Goal: Complete application form

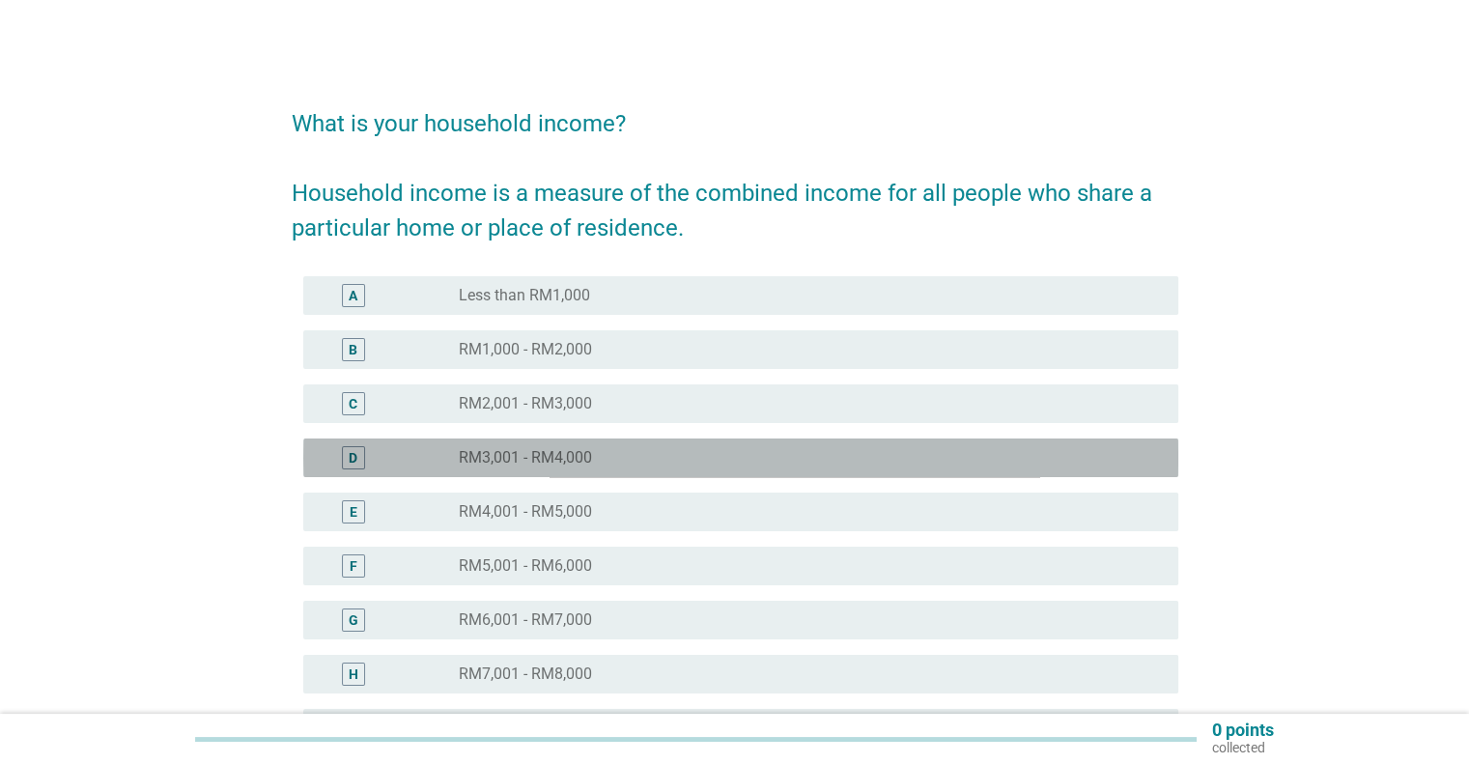
click at [348, 446] on div "D" at bounding box center [353, 457] width 23 height 23
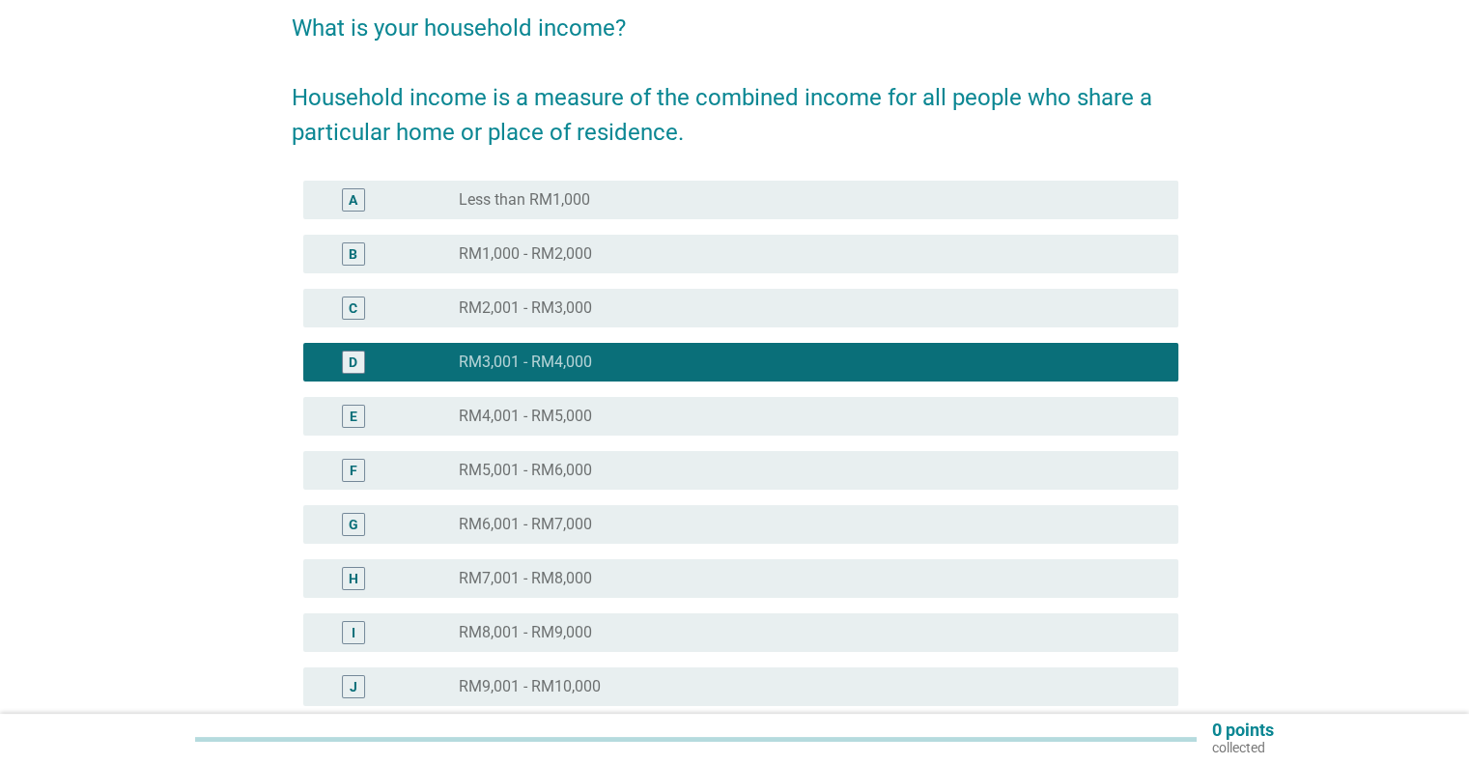
scroll to position [97, 0]
click at [367, 306] on div "C" at bounding box center [354, 307] width 71 height 23
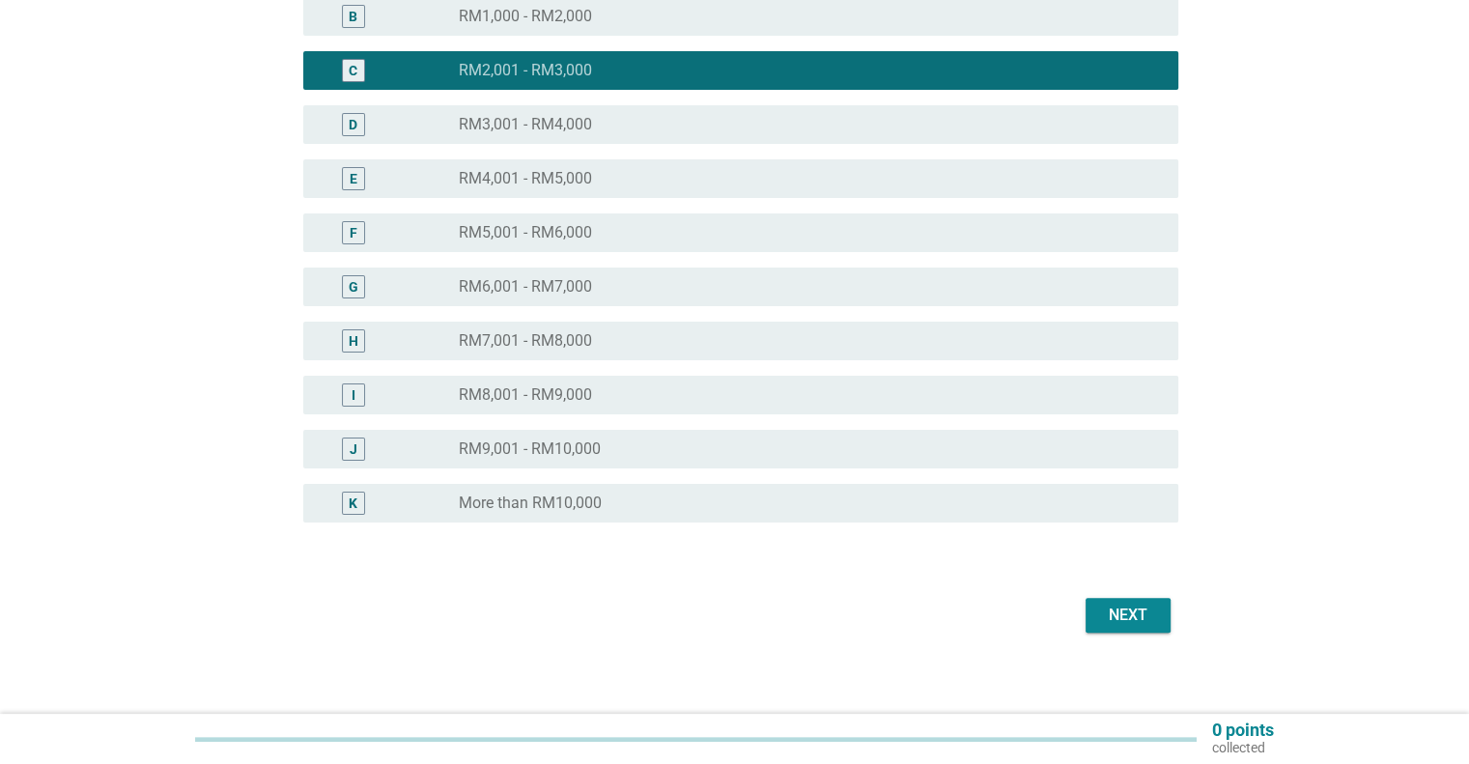
scroll to position [344, 0]
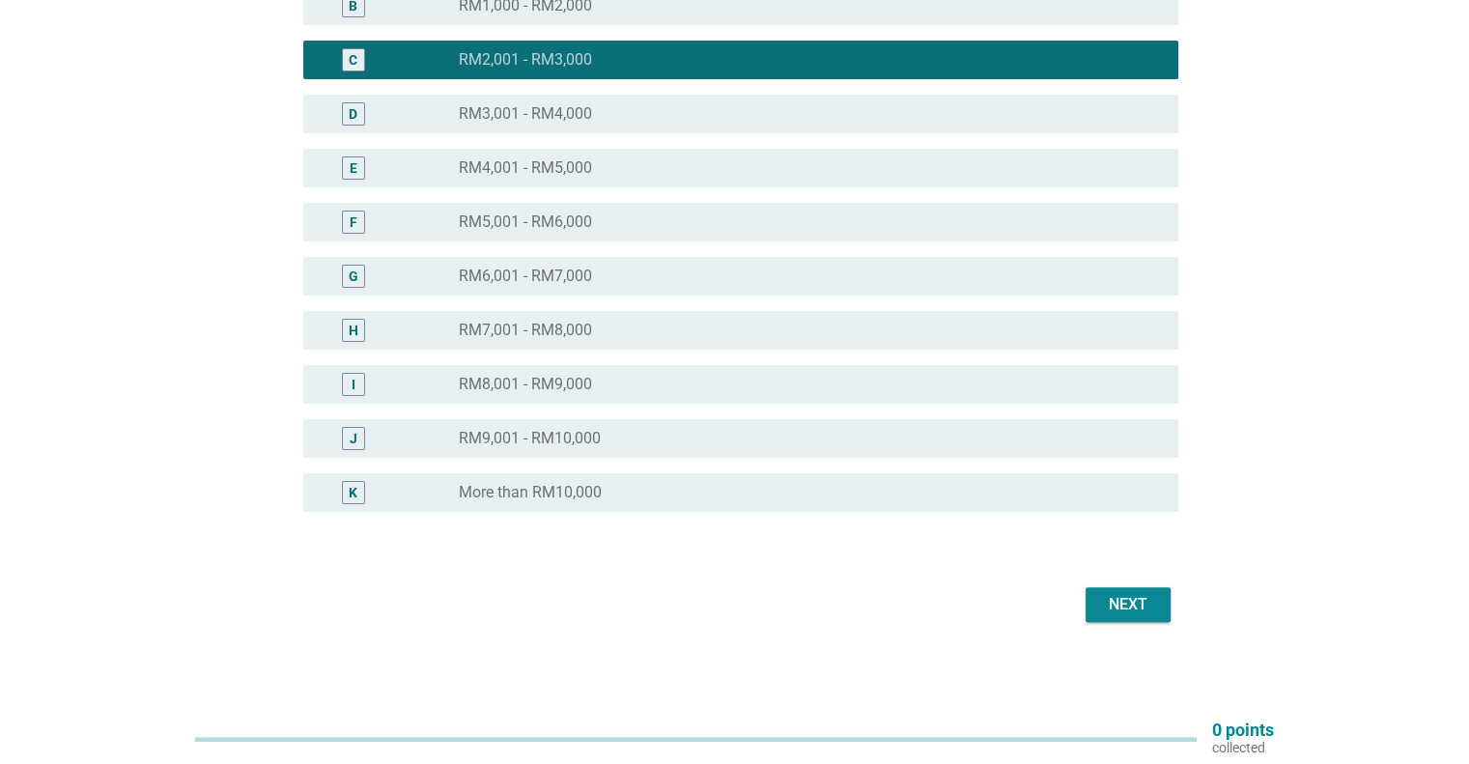
click at [1140, 606] on div "Next" at bounding box center [1128, 604] width 54 height 23
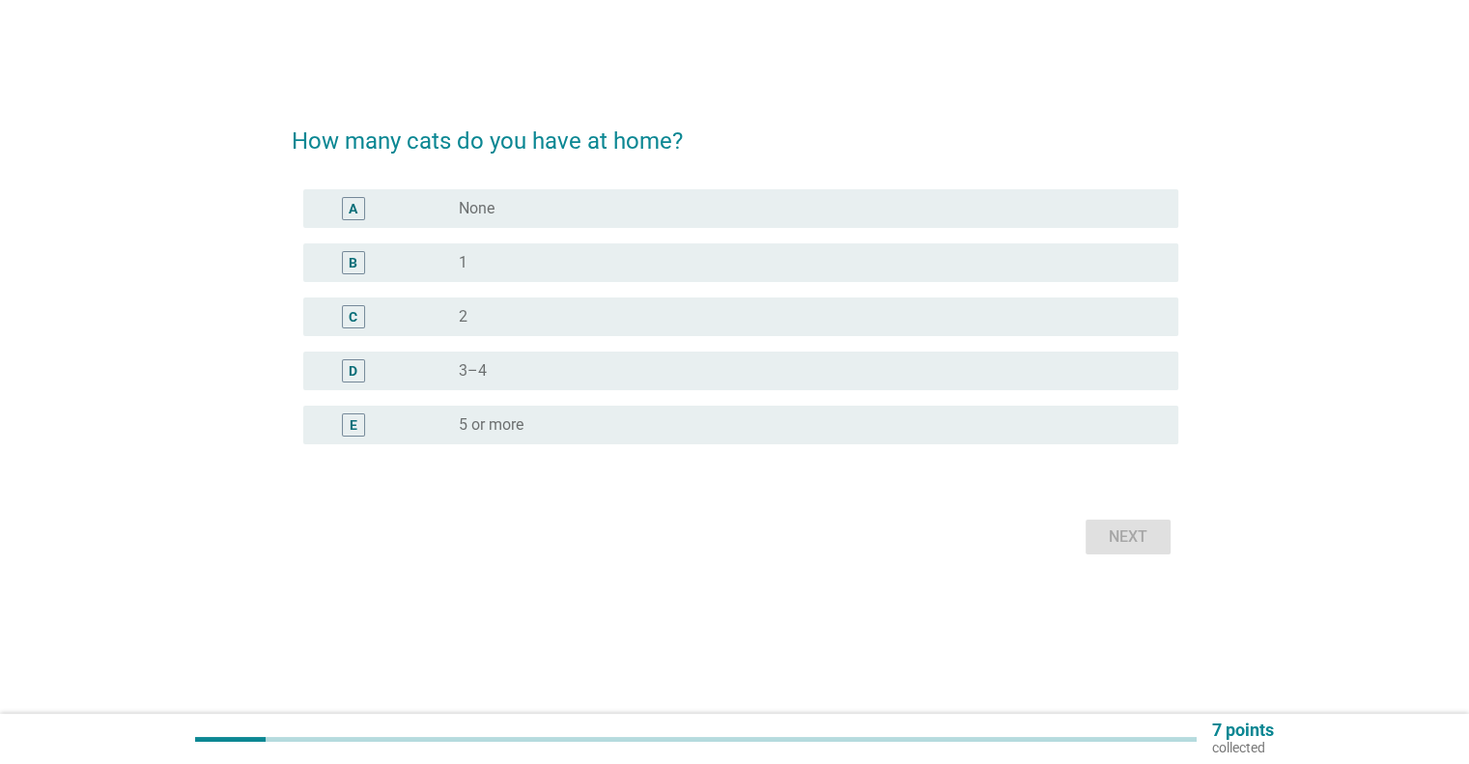
scroll to position [0, 0]
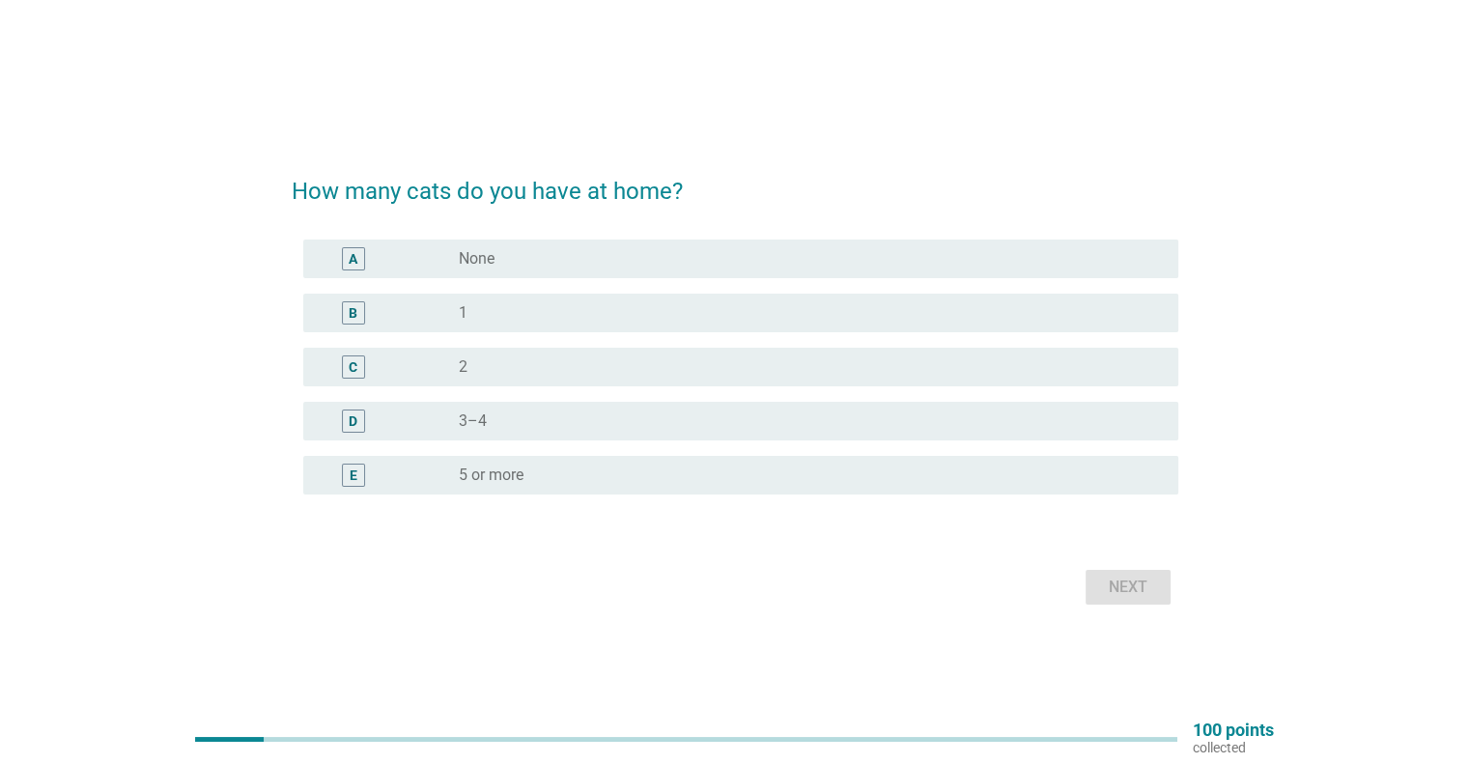
click at [472, 319] on div "radio_button_unchecked 1" at bounding box center [803, 312] width 688 height 19
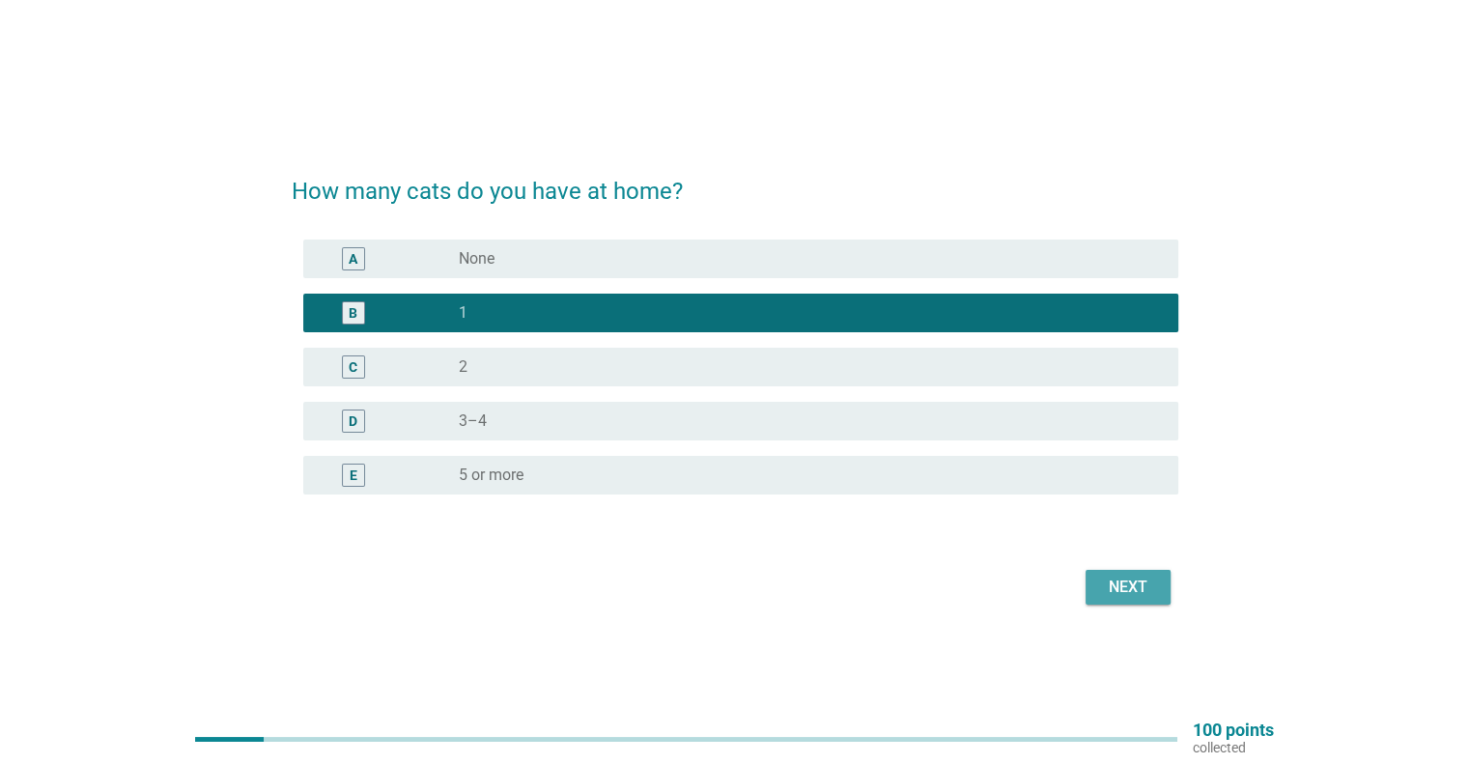
click at [1119, 589] on div "Next" at bounding box center [1128, 587] width 54 height 23
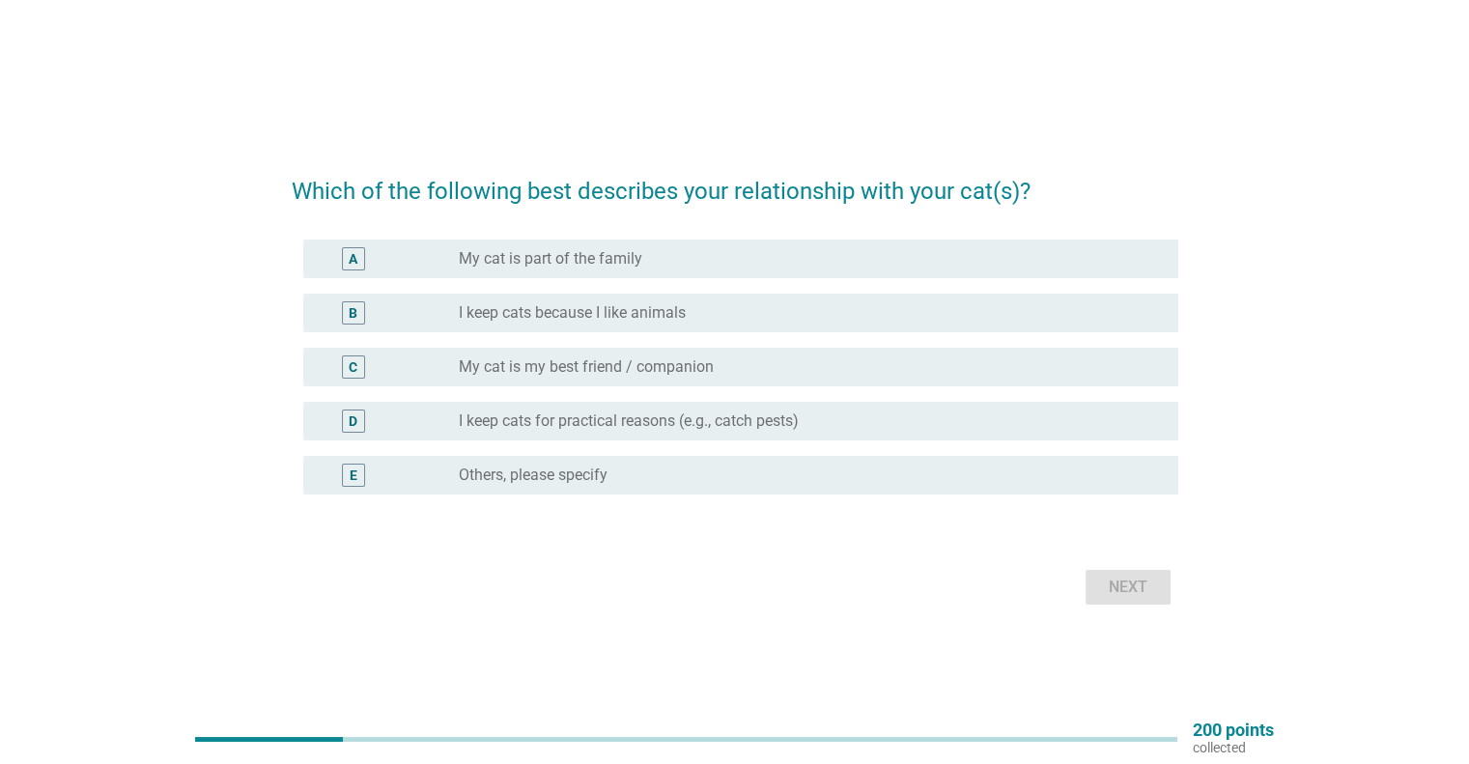
click at [561, 466] on label "Others, please specify" at bounding box center [533, 475] width 149 height 19
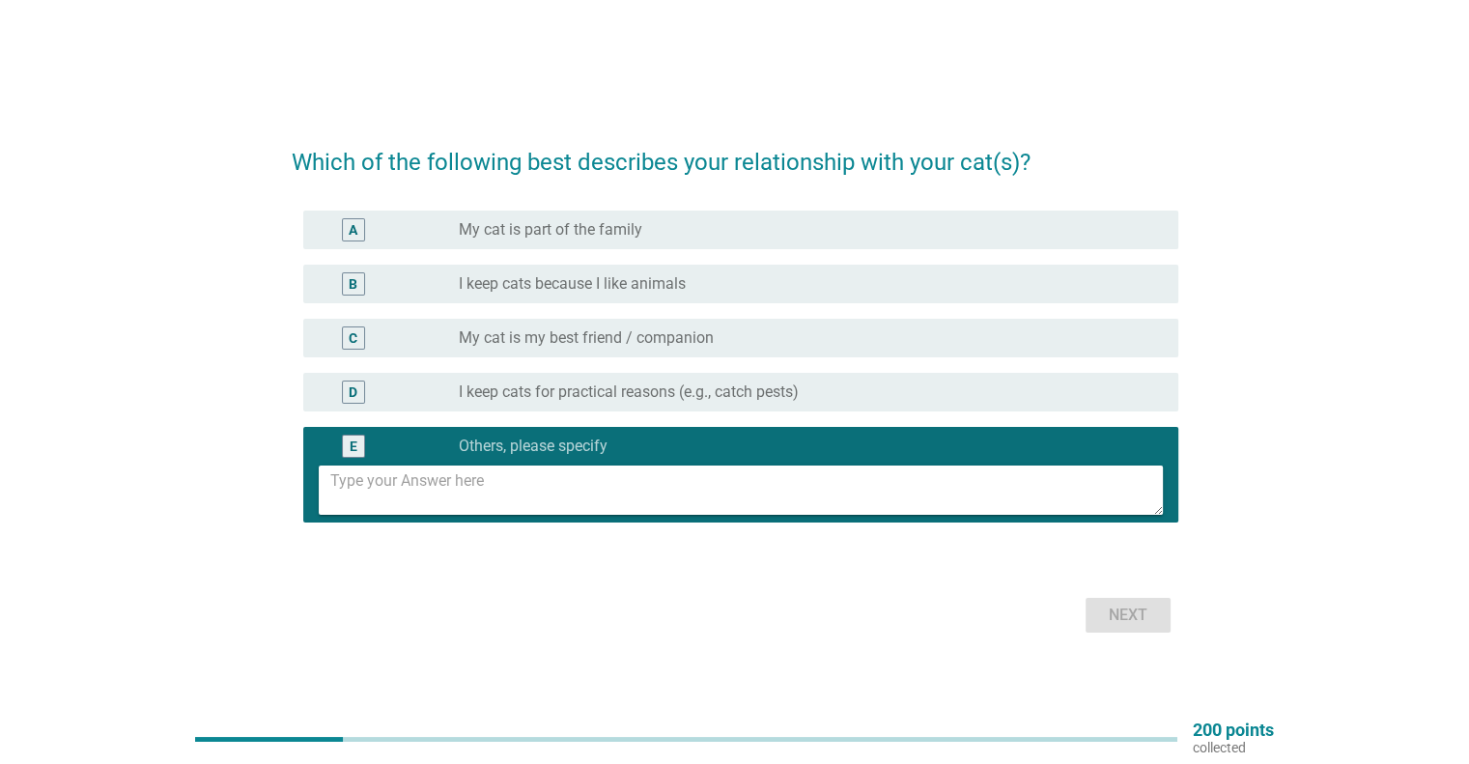
click at [502, 480] on textarea at bounding box center [746, 490] width 833 height 49
type textarea "My Spouse love cat, so i just follow her order"
click at [1135, 618] on div "Next" at bounding box center [1128, 615] width 54 height 23
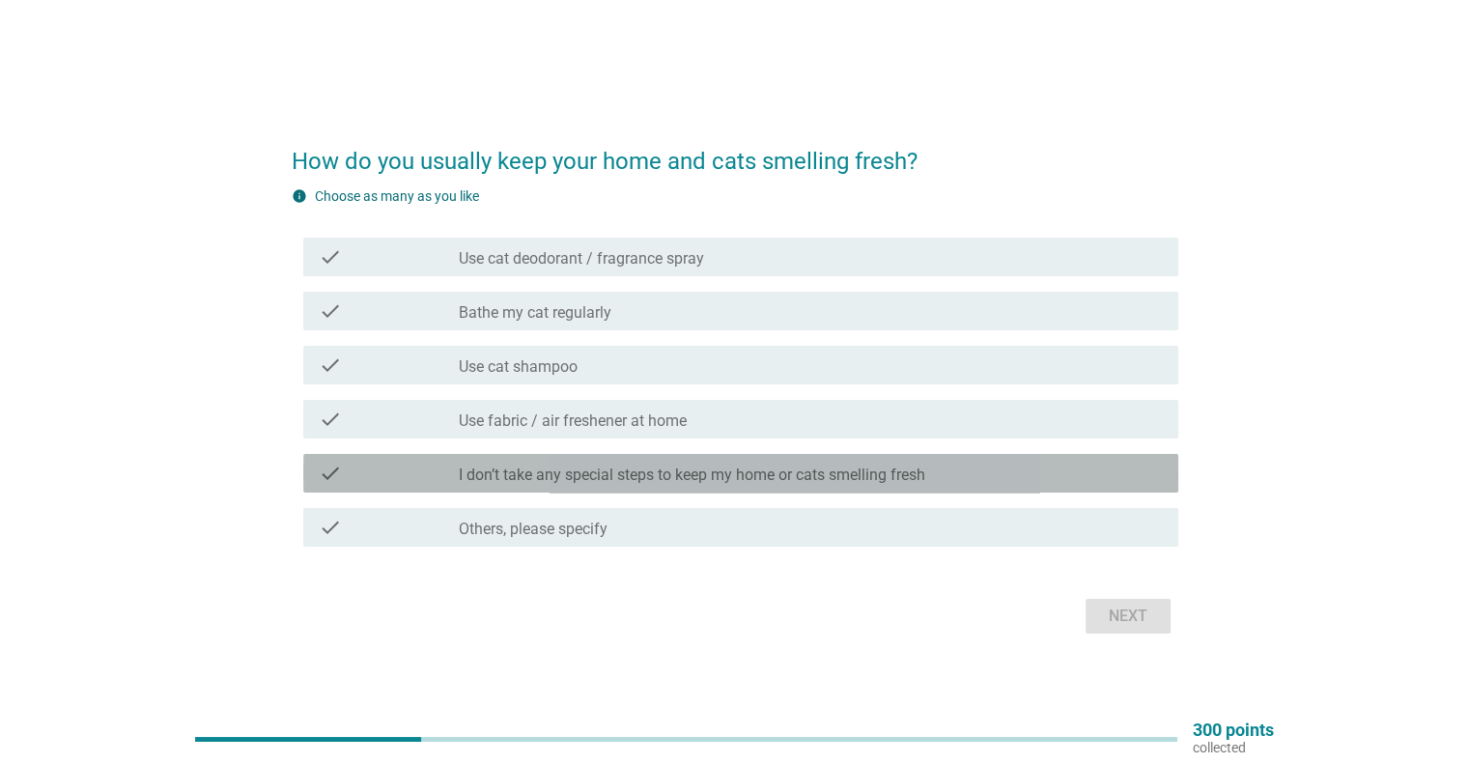
click at [532, 482] on label "I don’t take any special steps to keep my home or cats smelling fresh" at bounding box center [692, 475] width 466 height 19
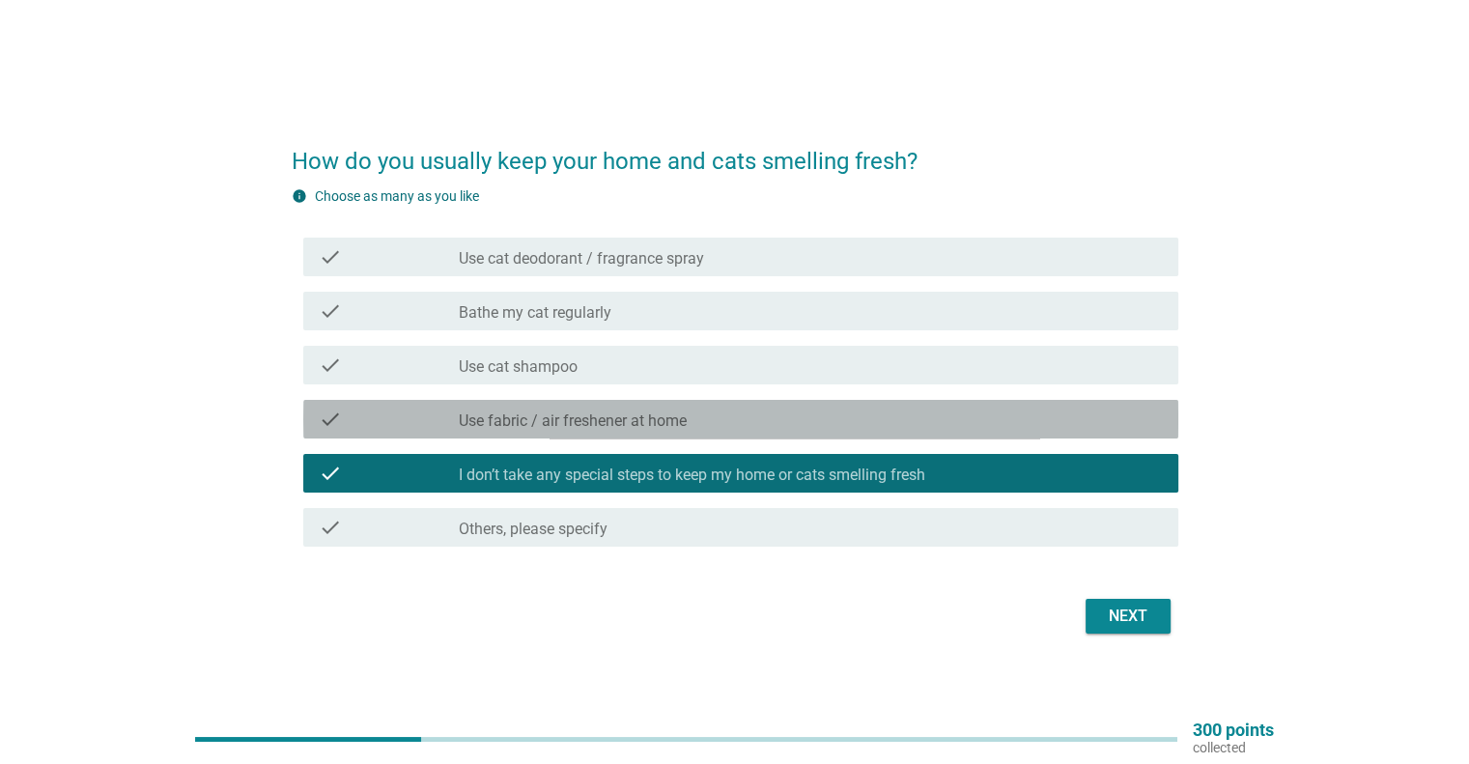
click at [538, 426] on label "Use fabric / air freshener at home" at bounding box center [573, 420] width 228 height 19
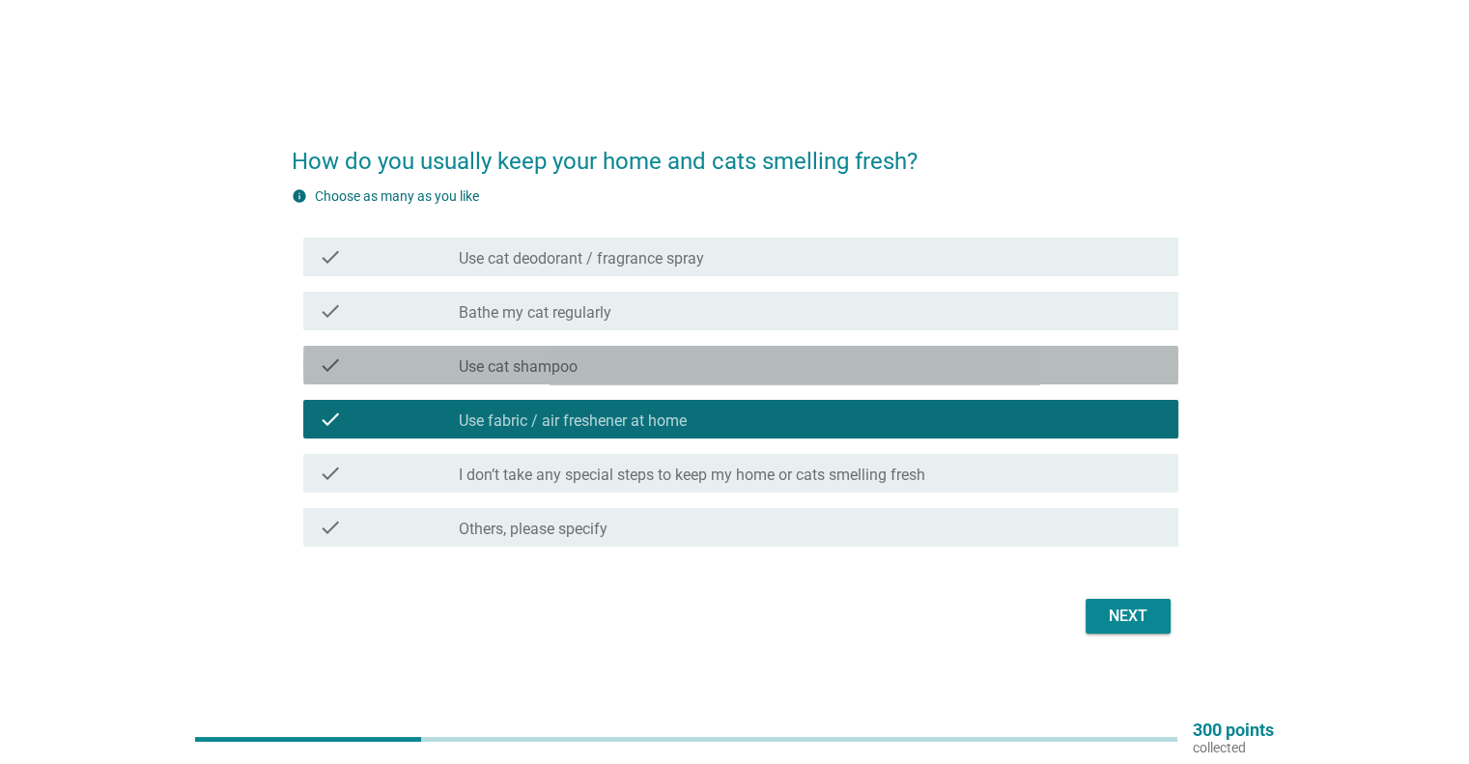
click at [539, 362] on label "Use cat shampoo" at bounding box center [518, 366] width 119 height 19
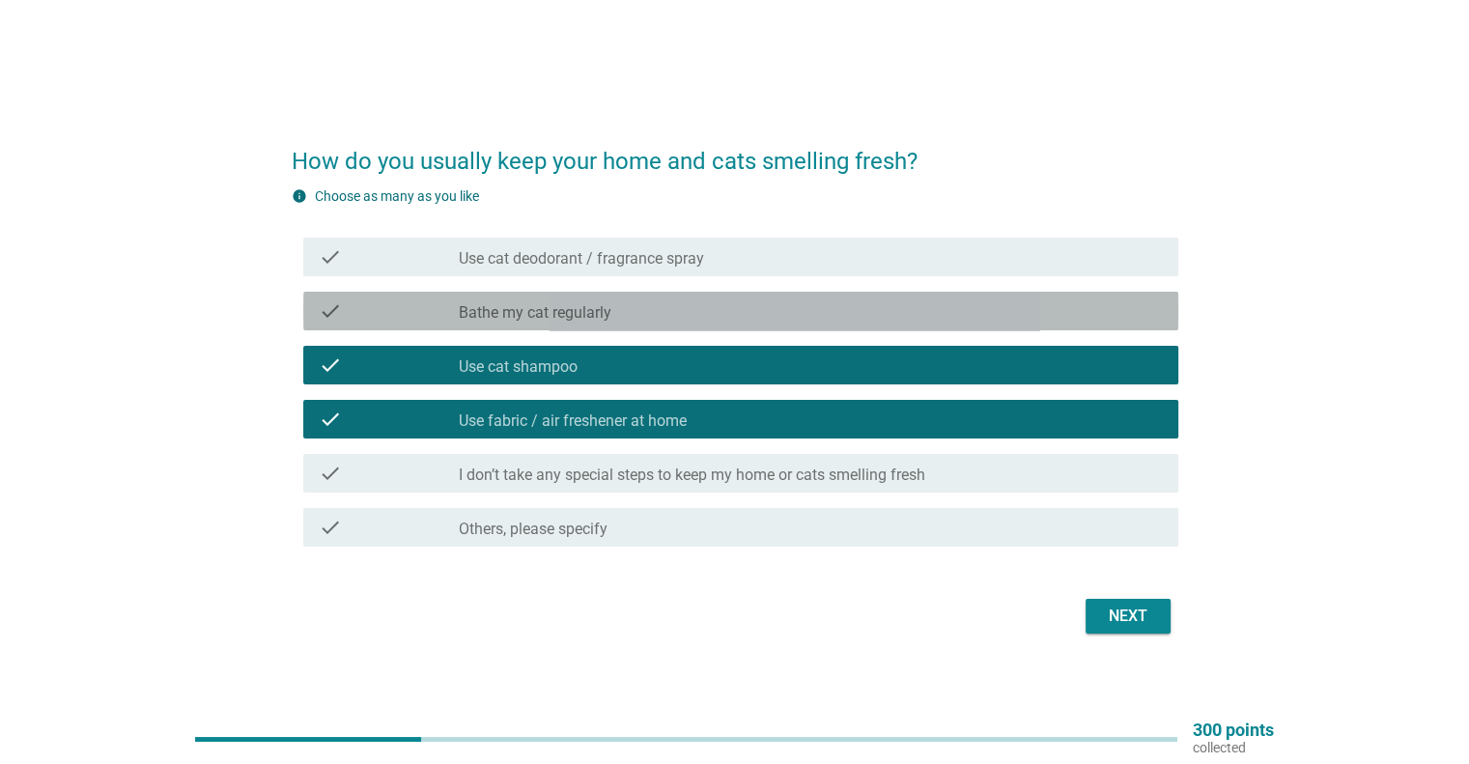
click at [583, 314] on label "Bathe my cat regularly" at bounding box center [535, 312] width 153 height 19
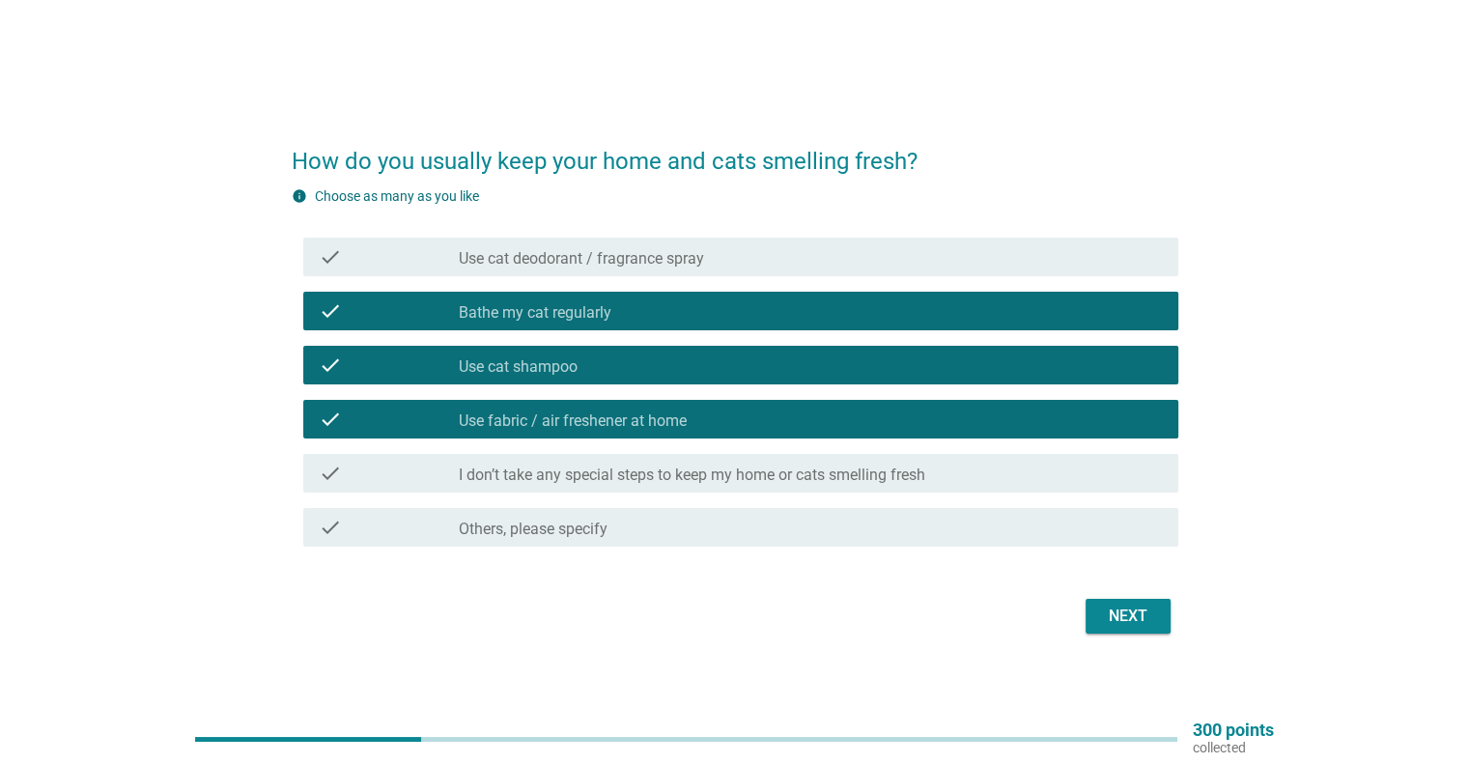
click at [583, 314] on label "Bathe my cat regularly" at bounding box center [535, 312] width 153 height 19
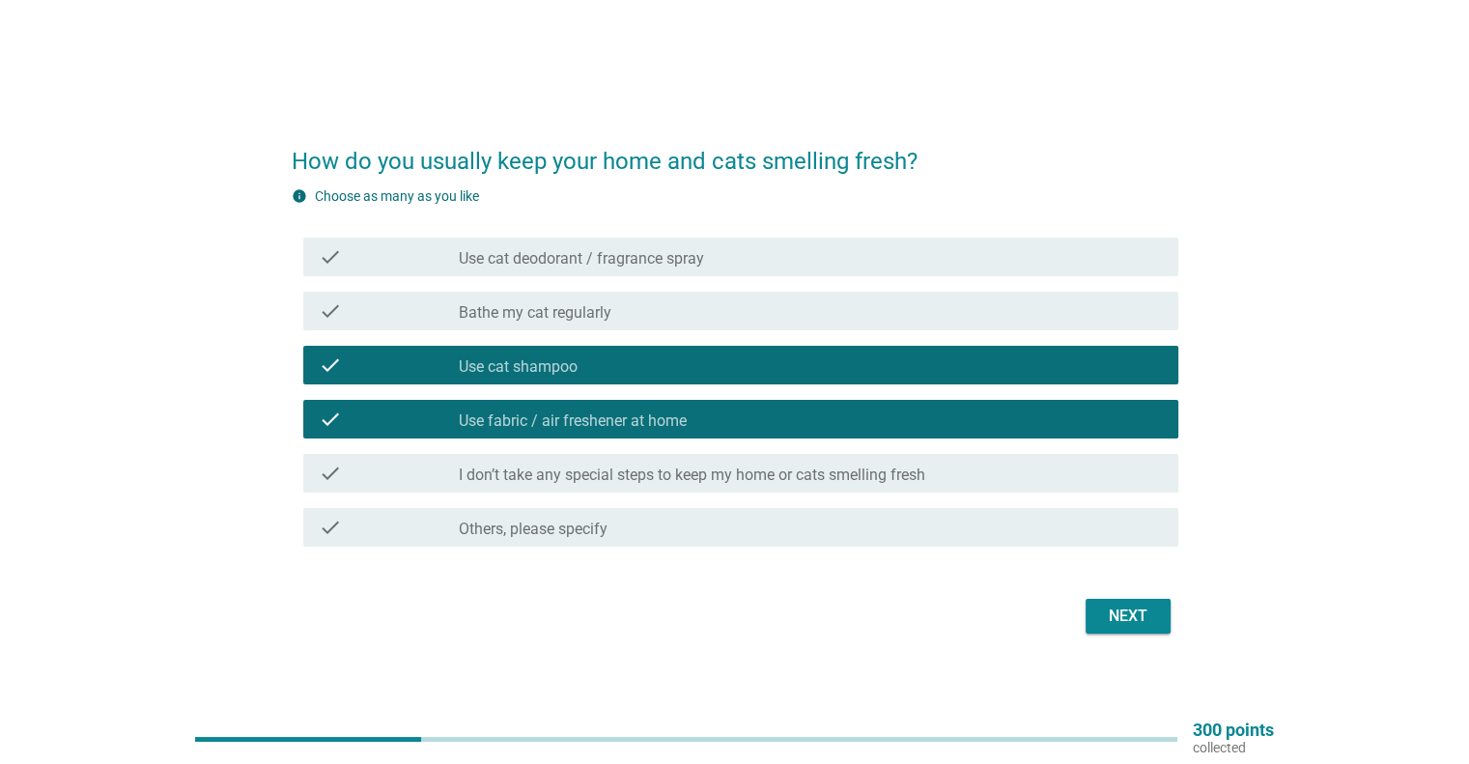
click at [600, 256] on label "Use cat deodorant / fragrance spray" at bounding box center [581, 258] width 245 height 19
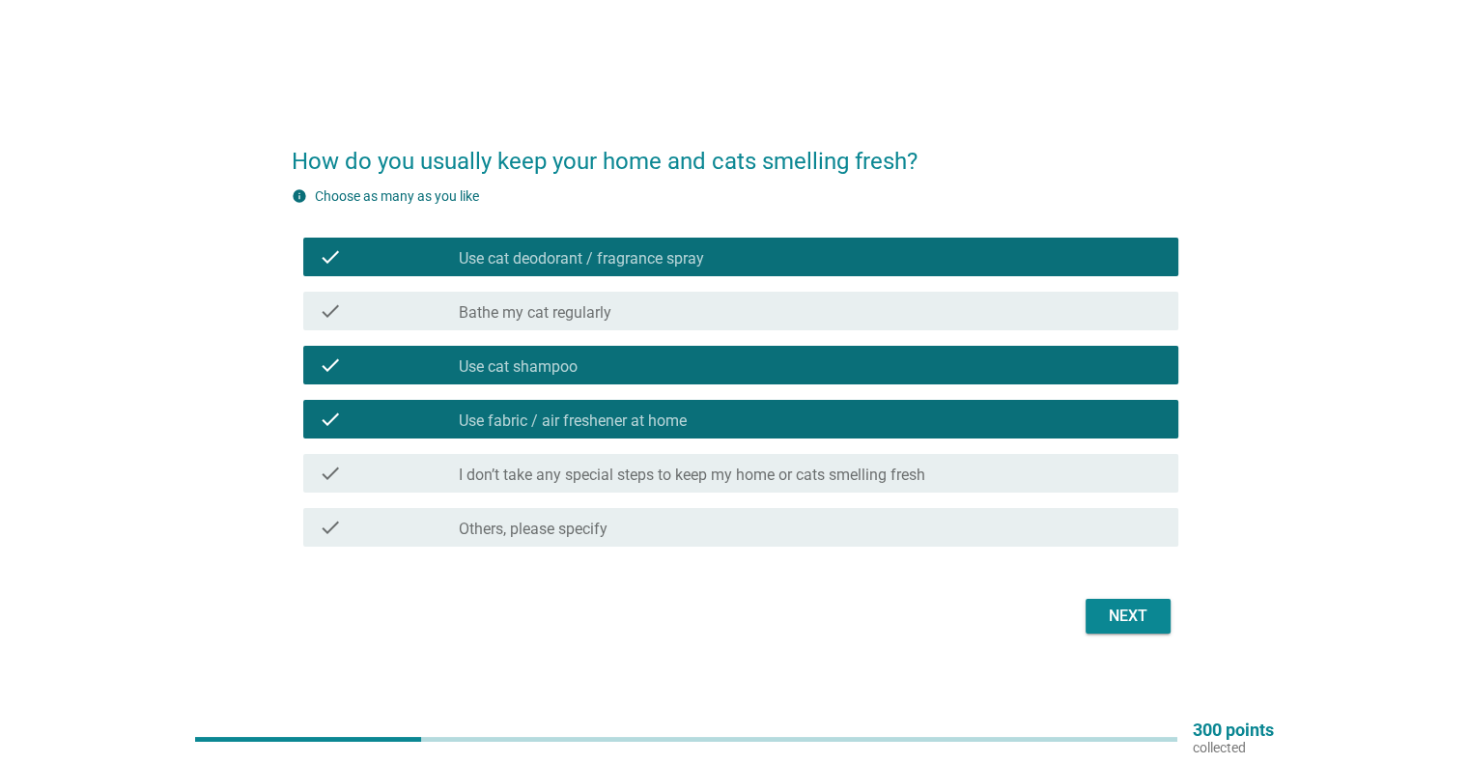
click at [671, 260] on label "Use cat deodorant / fragrance spray" at bounding box center [581, 258] width 245 height 19
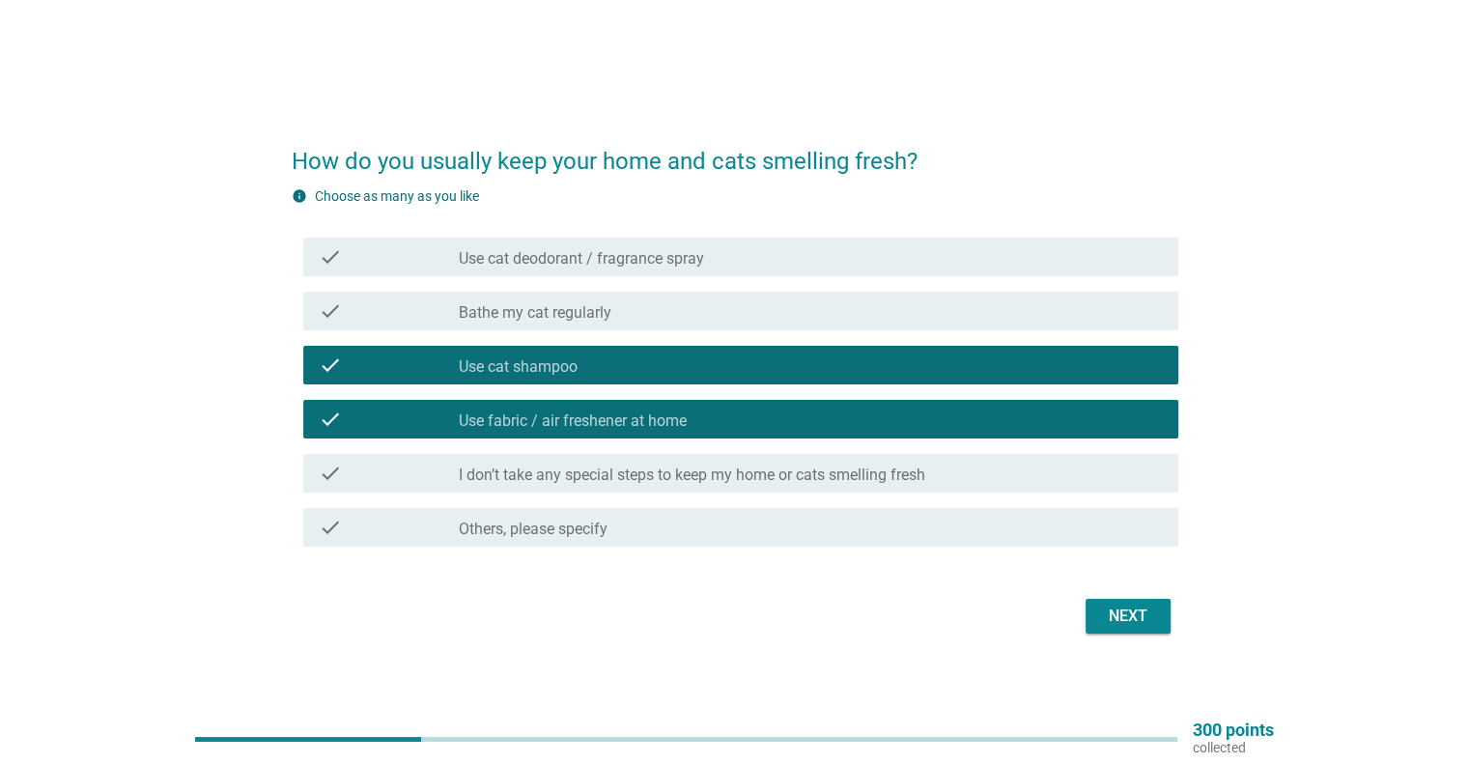
click at [671, 260] on label "Use cat deodorant / fragrance spray" at bounding box center [581, 258] width 245 height 19
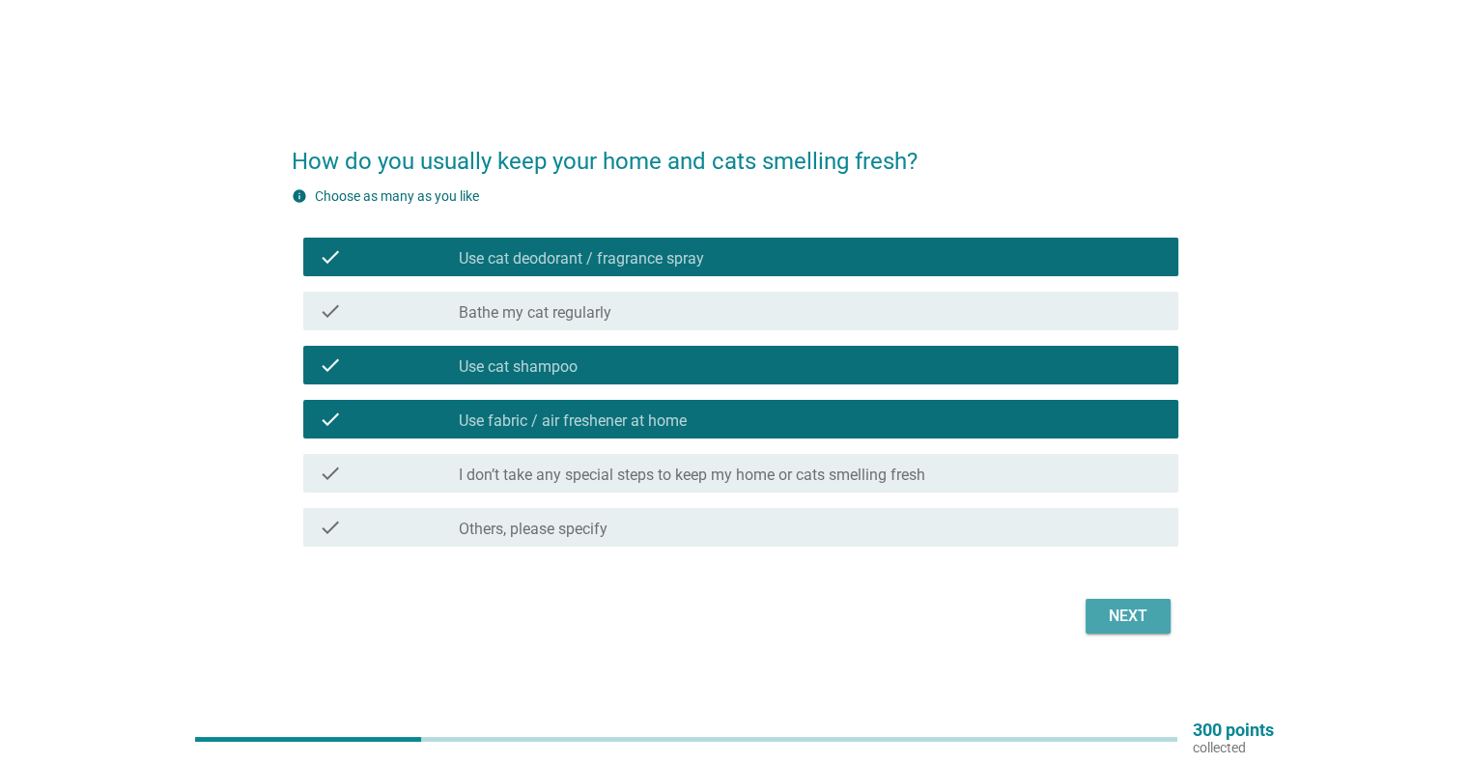
click at [1129, 632] on button "Next" at bounding box center [1128, 616] width 85 height 35
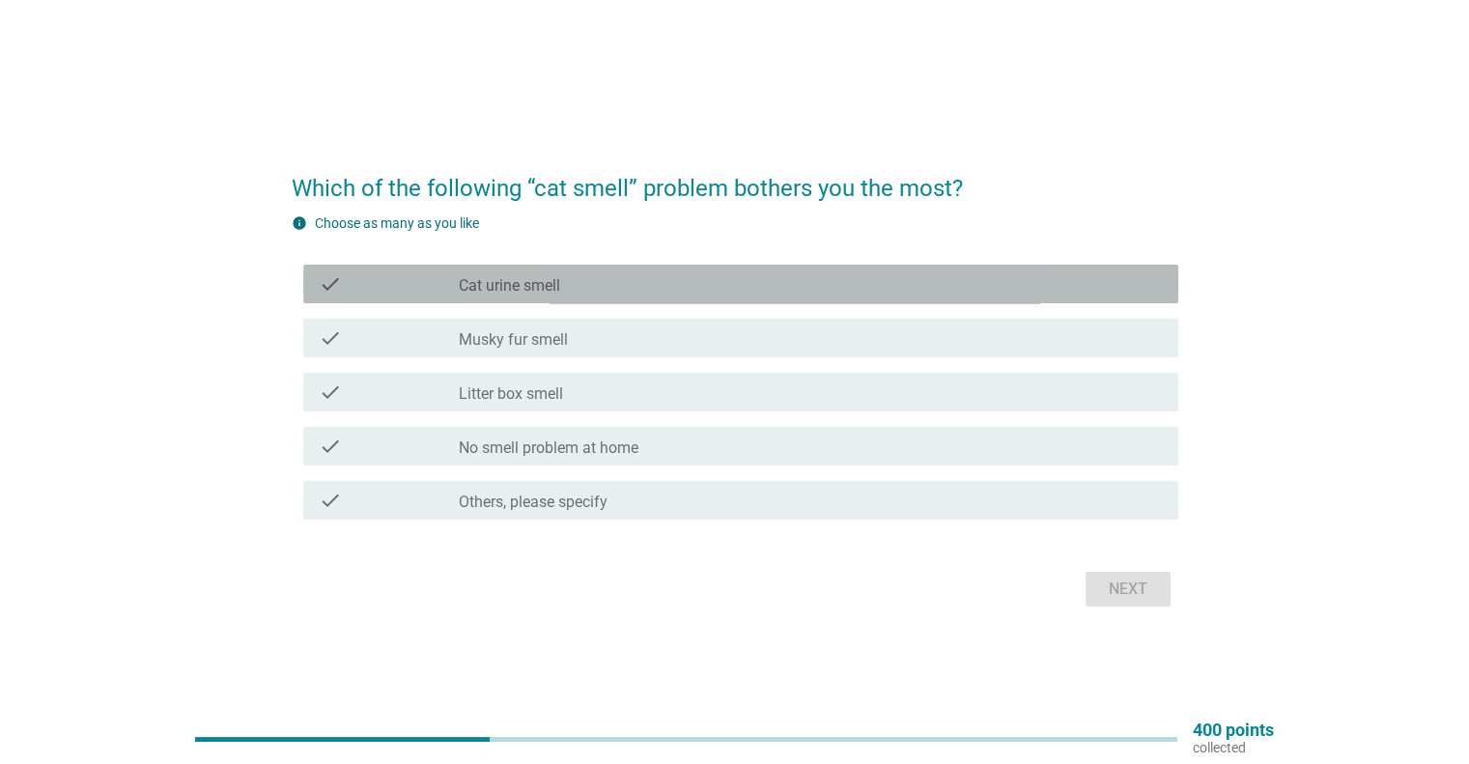
click at [669, 277] on div "check_box_outline_blank Cat urine smell" at bounding box center [810, 283] width 703 height 23
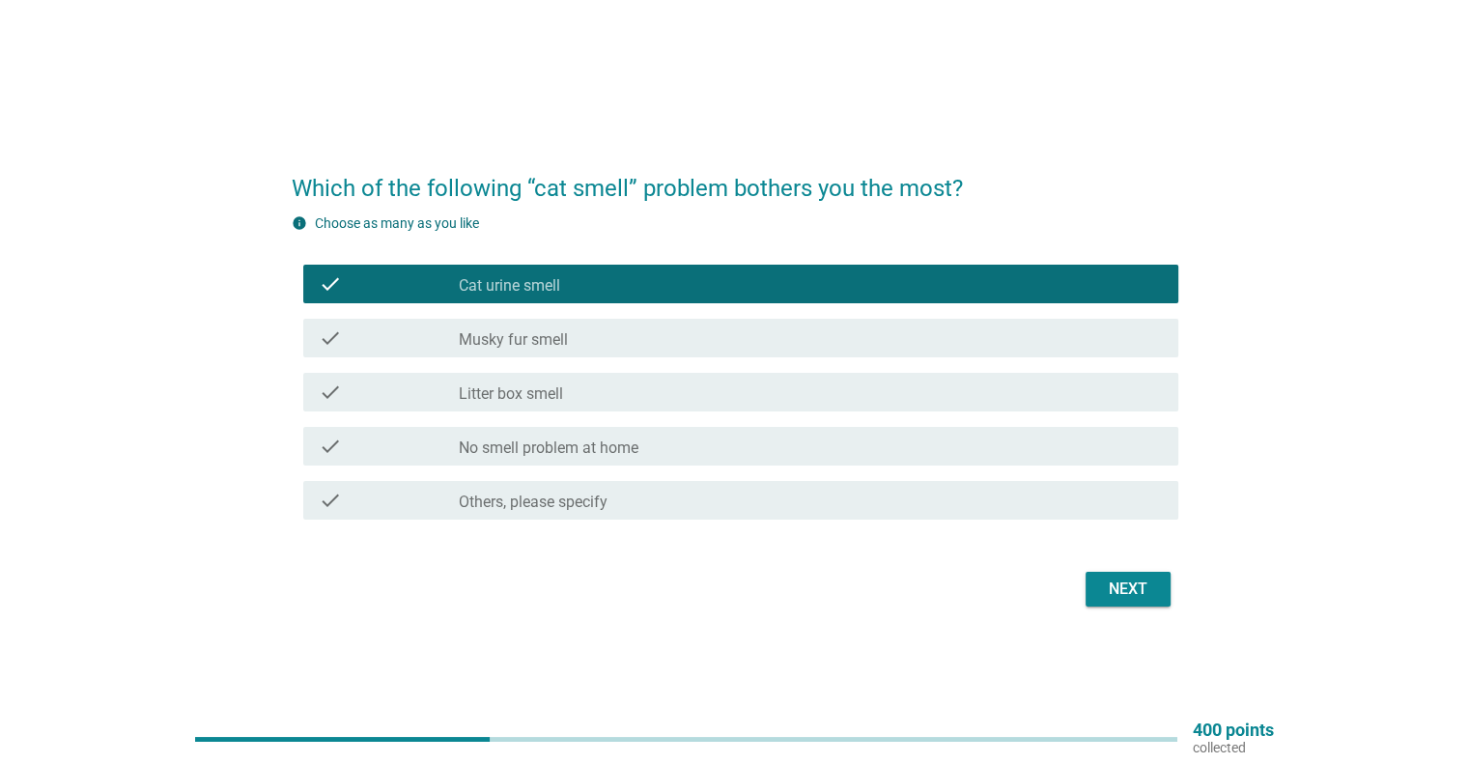
click at [673, 397] on div "check_box_outline_blank Litter box smell" at bounding box center [810, 392] width 703 height 23
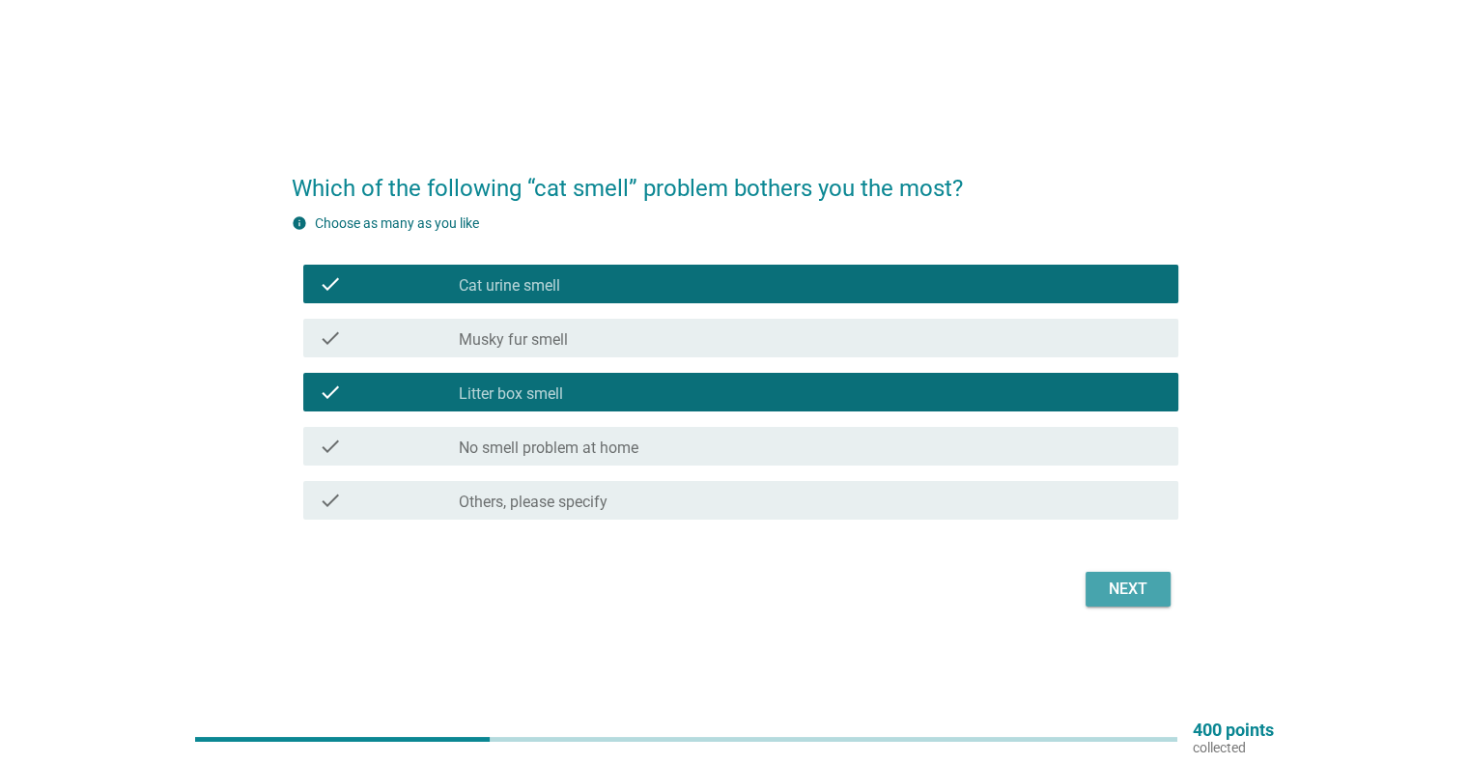
click at [1151, 586] on div "Next" at bounding box center [1128, 589] width 54 height 23
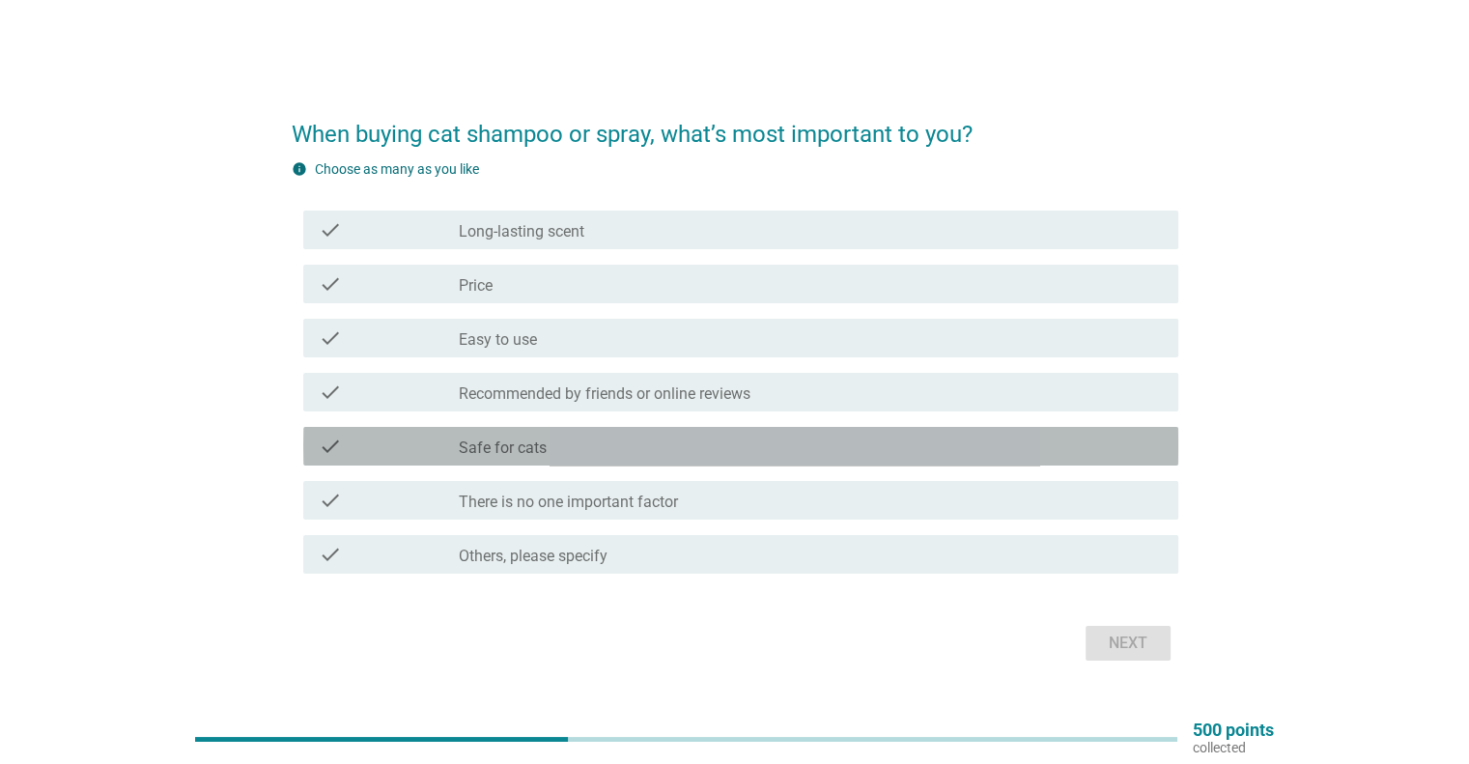
click at [601, 440] on div "check_box_outline_blank Safe for cats" at bounding box center [810, 446] width 703 height 23
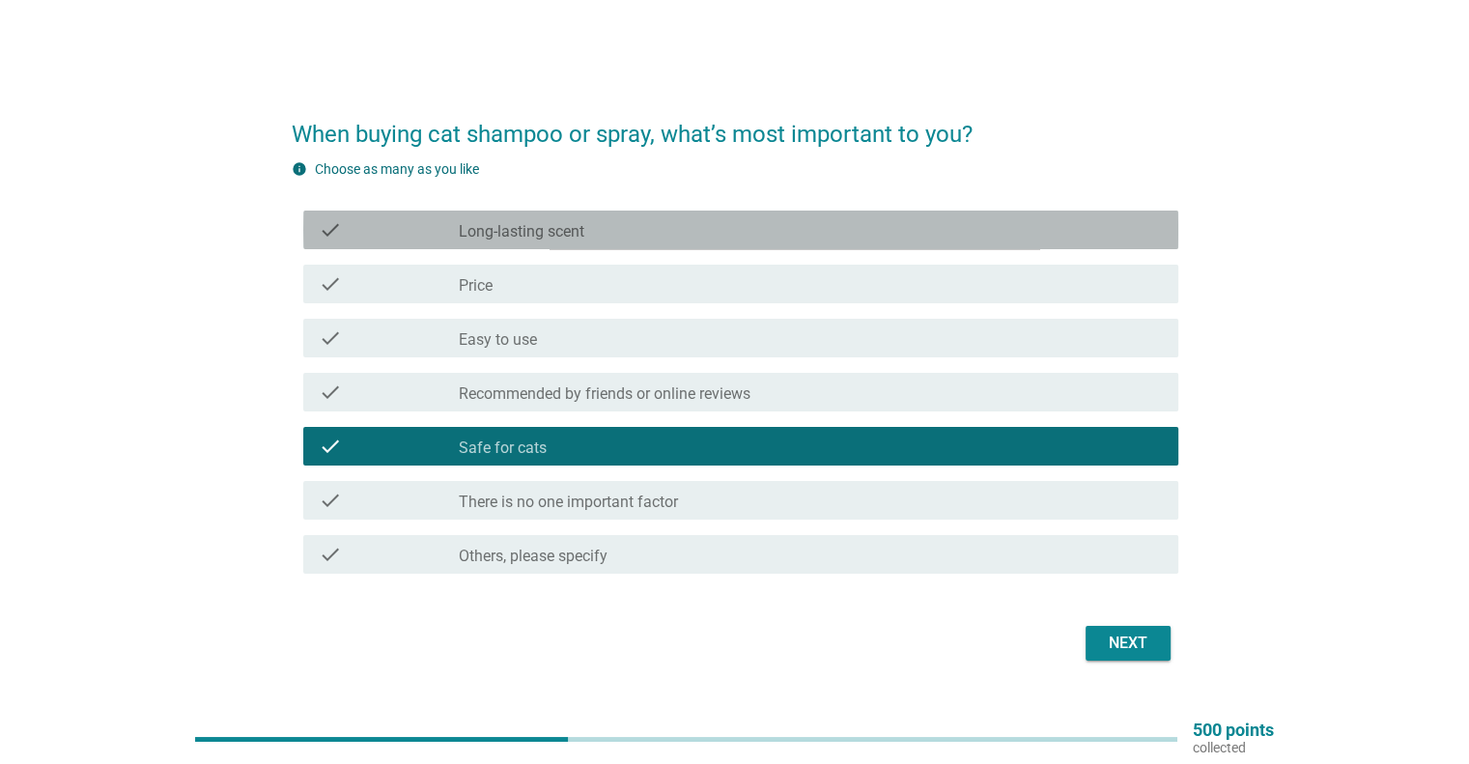
click at [599, 238] on div "check_box_outline_blank Long-lasting scent" at bounding box center [810, 229] width 703 height 23
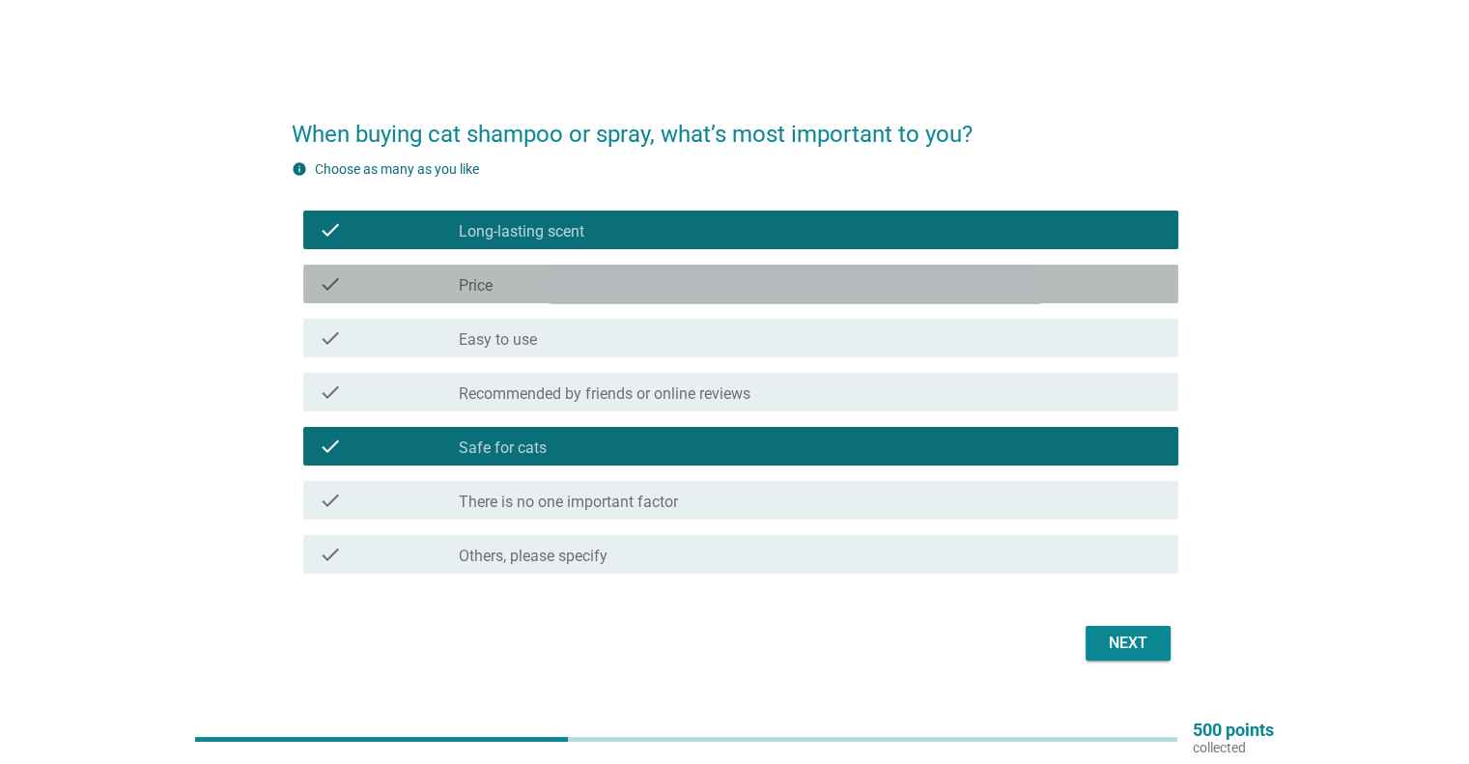
click at [597, 293] on div "check_box_outline_blank Price" at bounding box center [810, 283] width 703 height 23
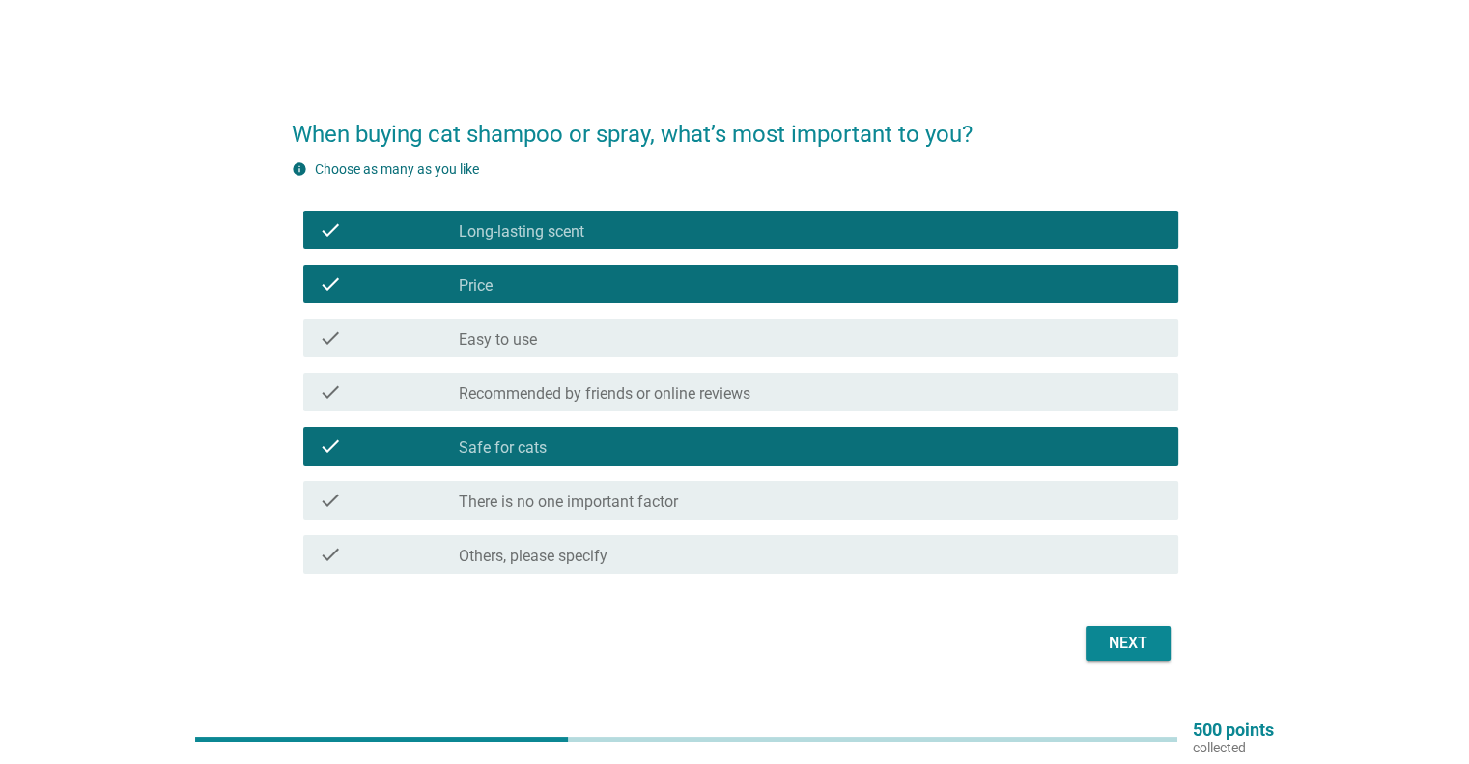
click at [1140, 646] on div "Next" at bounding box center [1128, 643] width 54 height 23
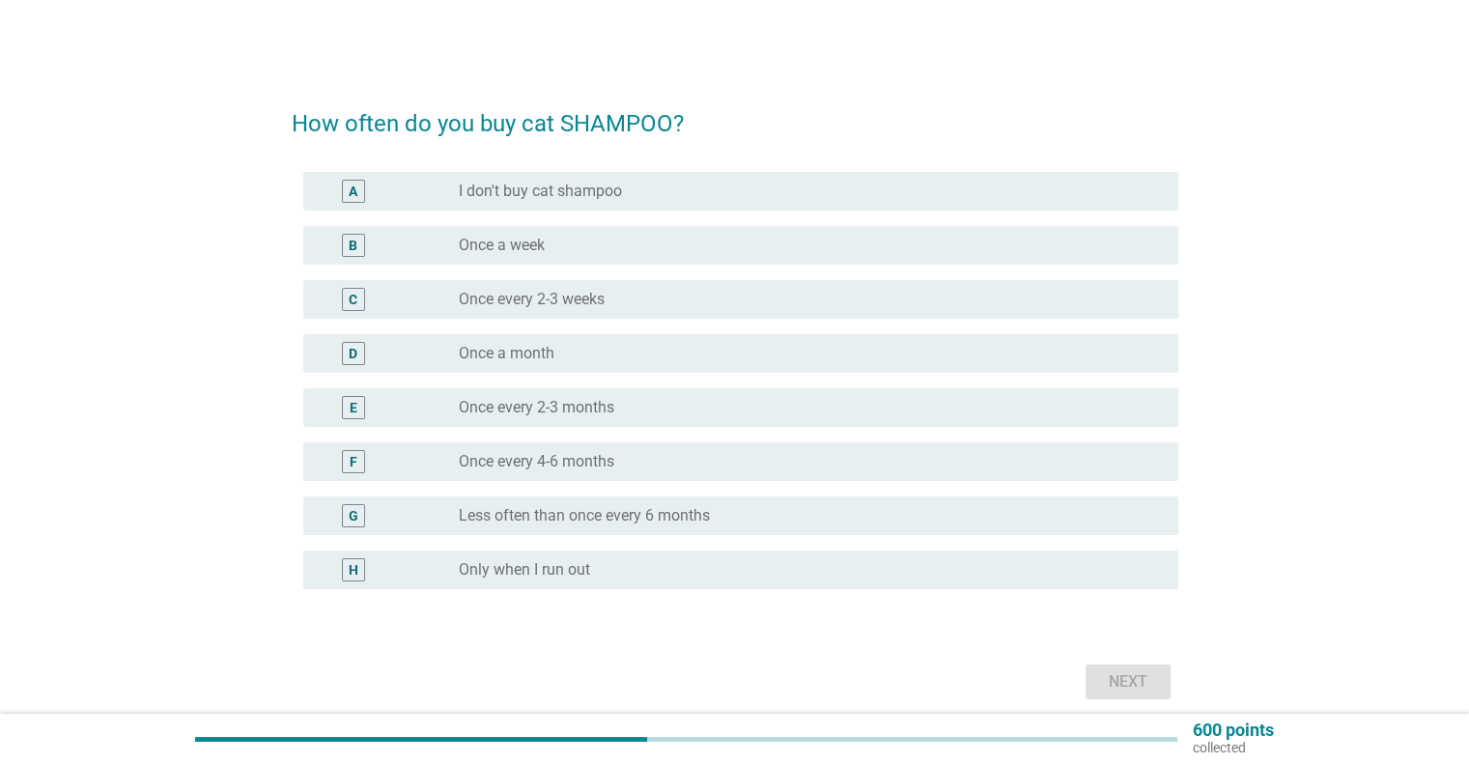
click at [521, 250] on label "Once a week" at bounding box center [502, 245] width 86 height 19
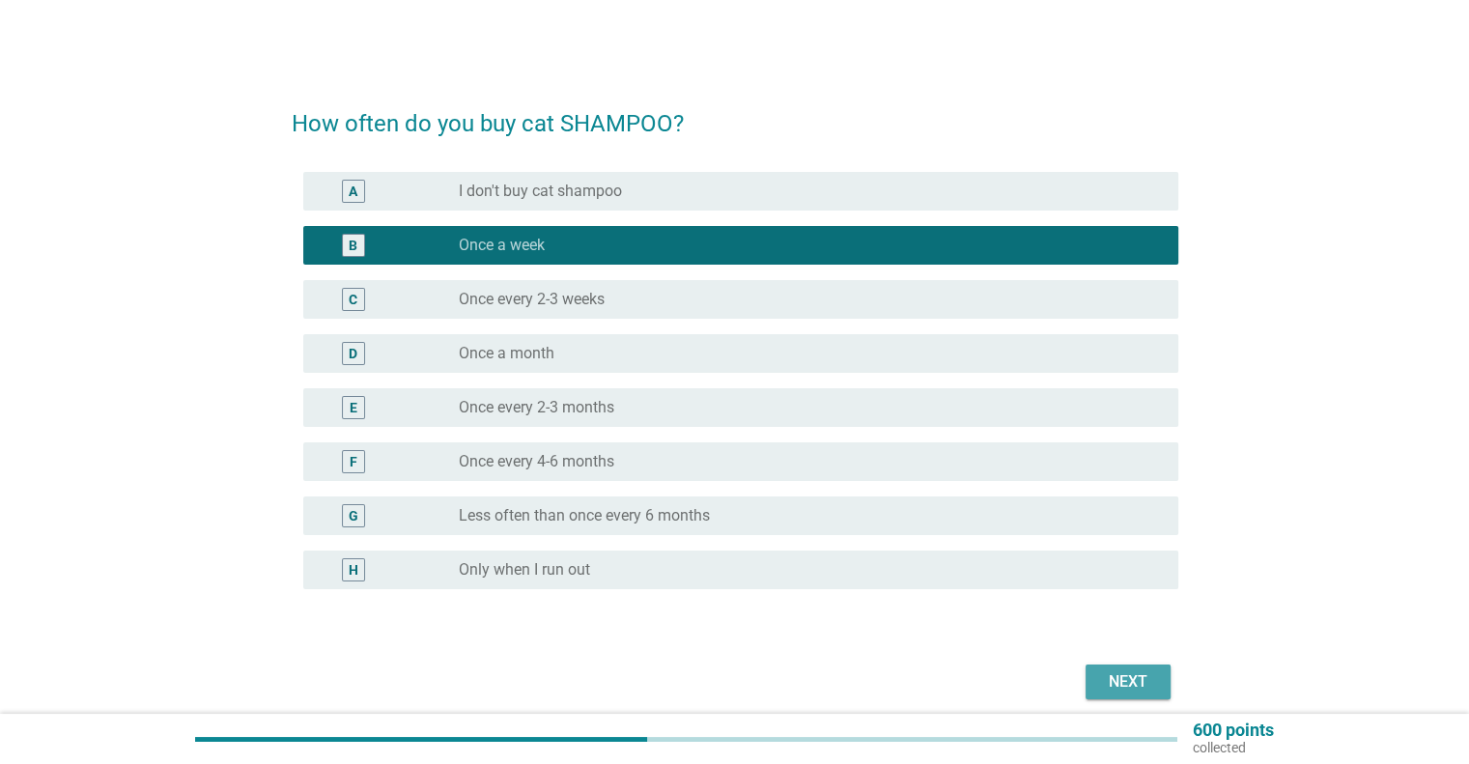
click at [1140, 694] on button "Next" at bounding box center [1128, 681] width 85 height 35
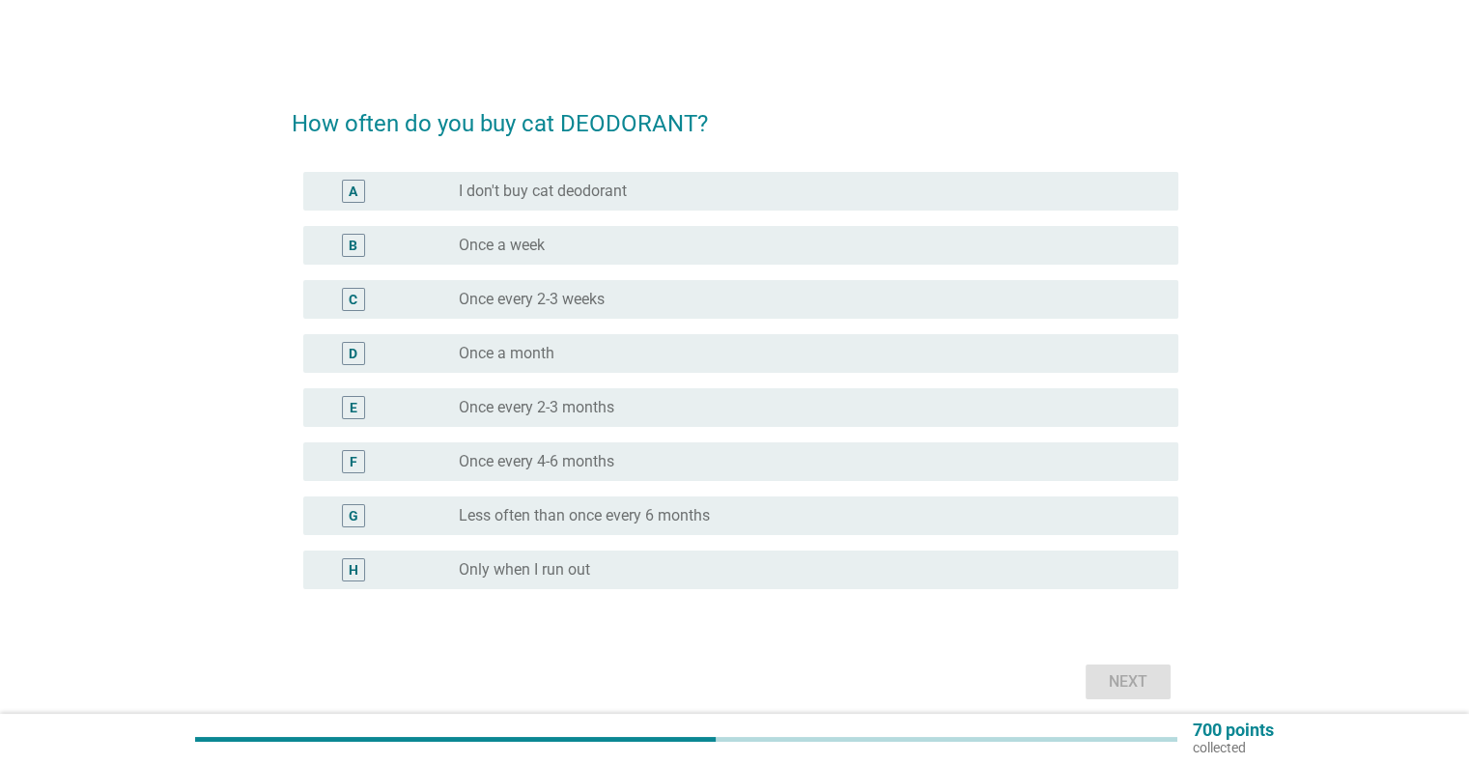
click at [518, 258] on div "B radio_button_unchecked Once a week" at bounding box center [740, 245] width 875 height 39
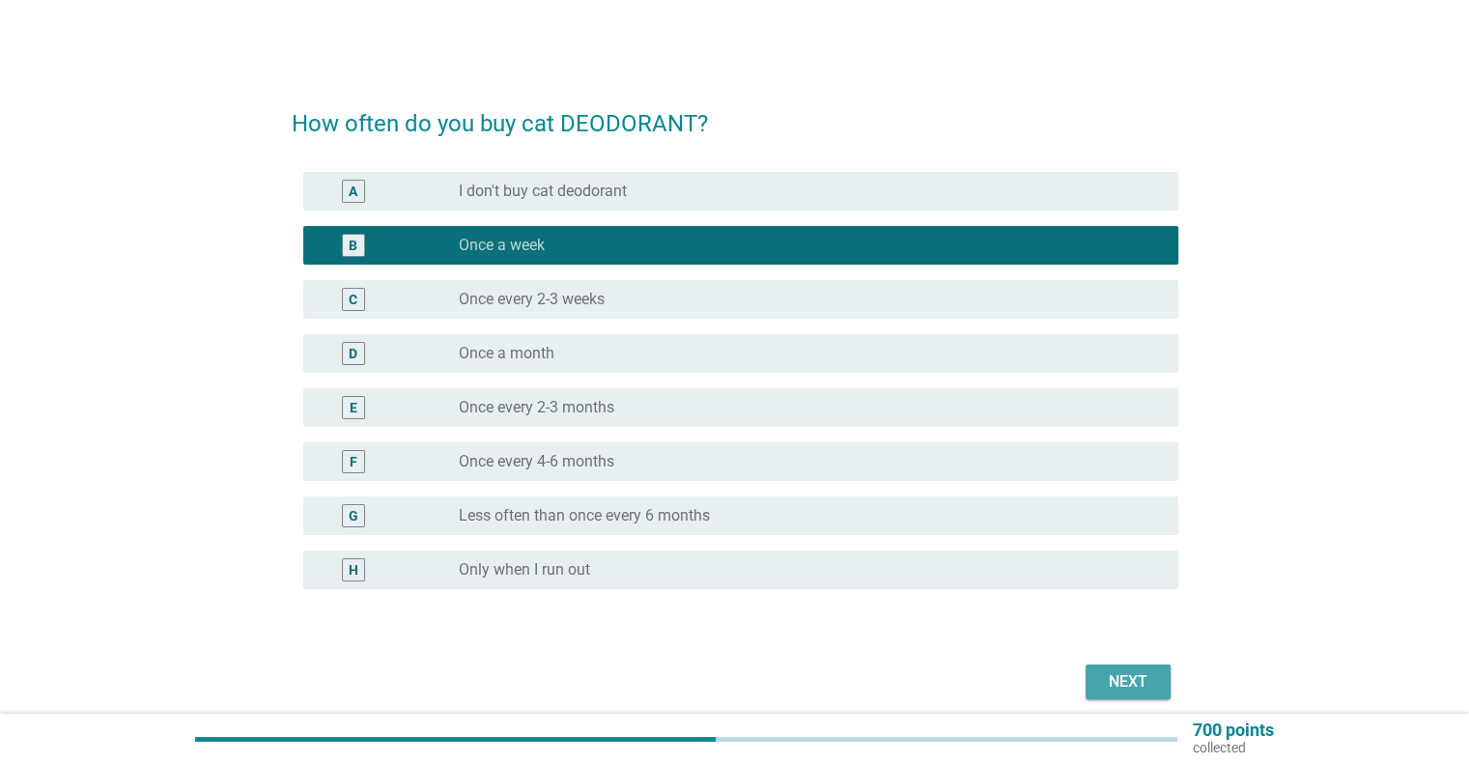
click at [1134, 679] on div "Next" at bounding box center [1128, 681] width 54 height 23
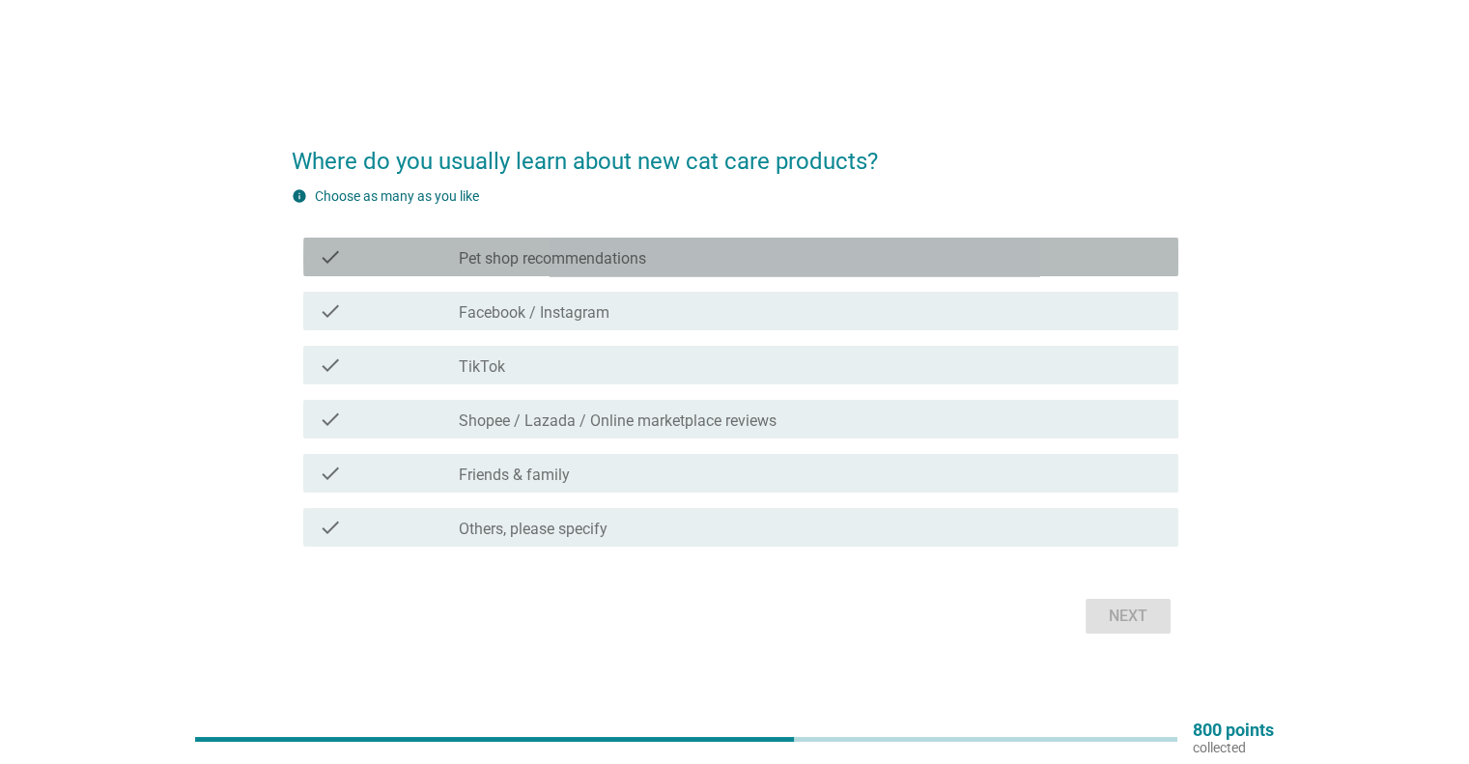
click at [588, 239] on div "check check_box_outline_blank Pet shop recommendations" at bounding box center [740, 257] width 875 height 39
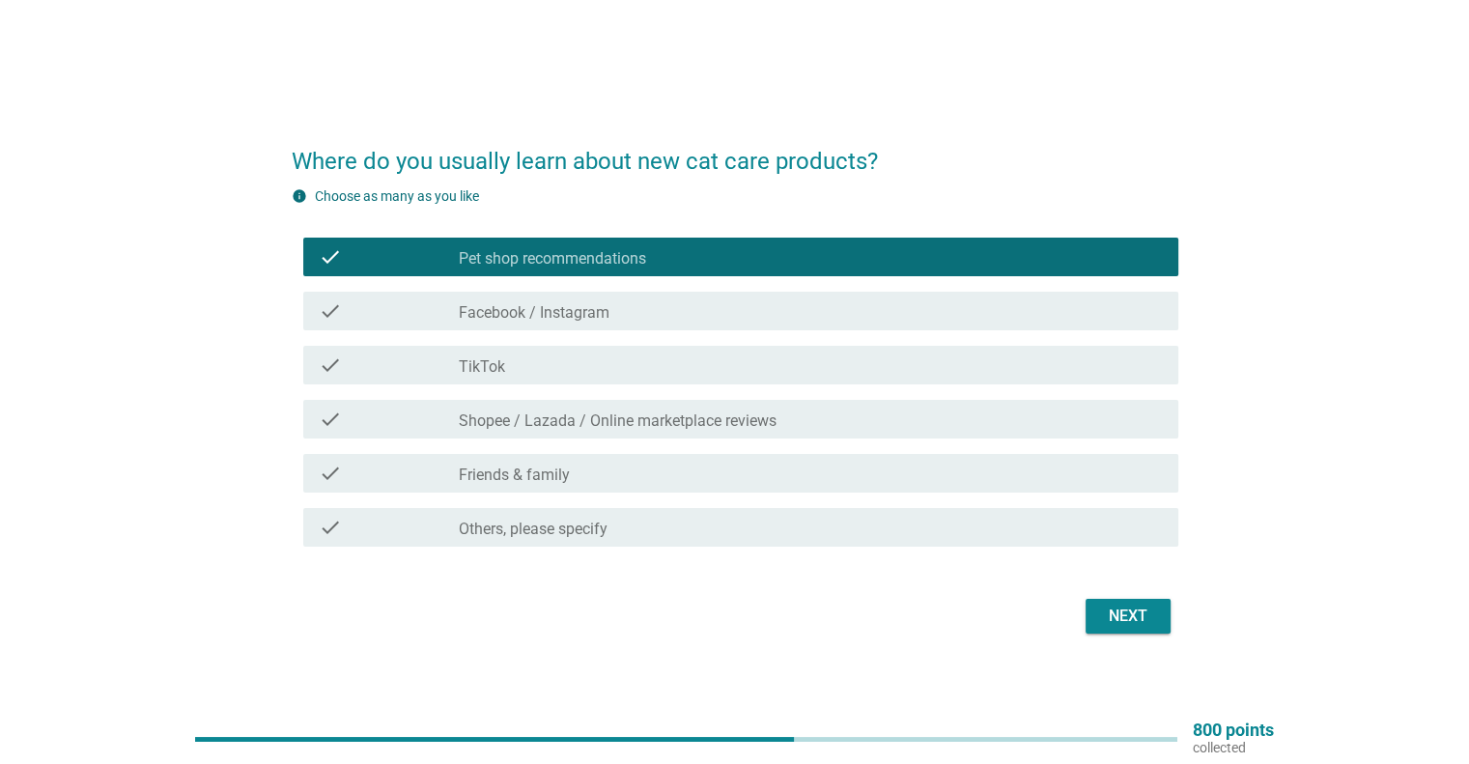
click at [1140, 622] on div "Next" at bounding box center [1128, 616] width 54 height 23
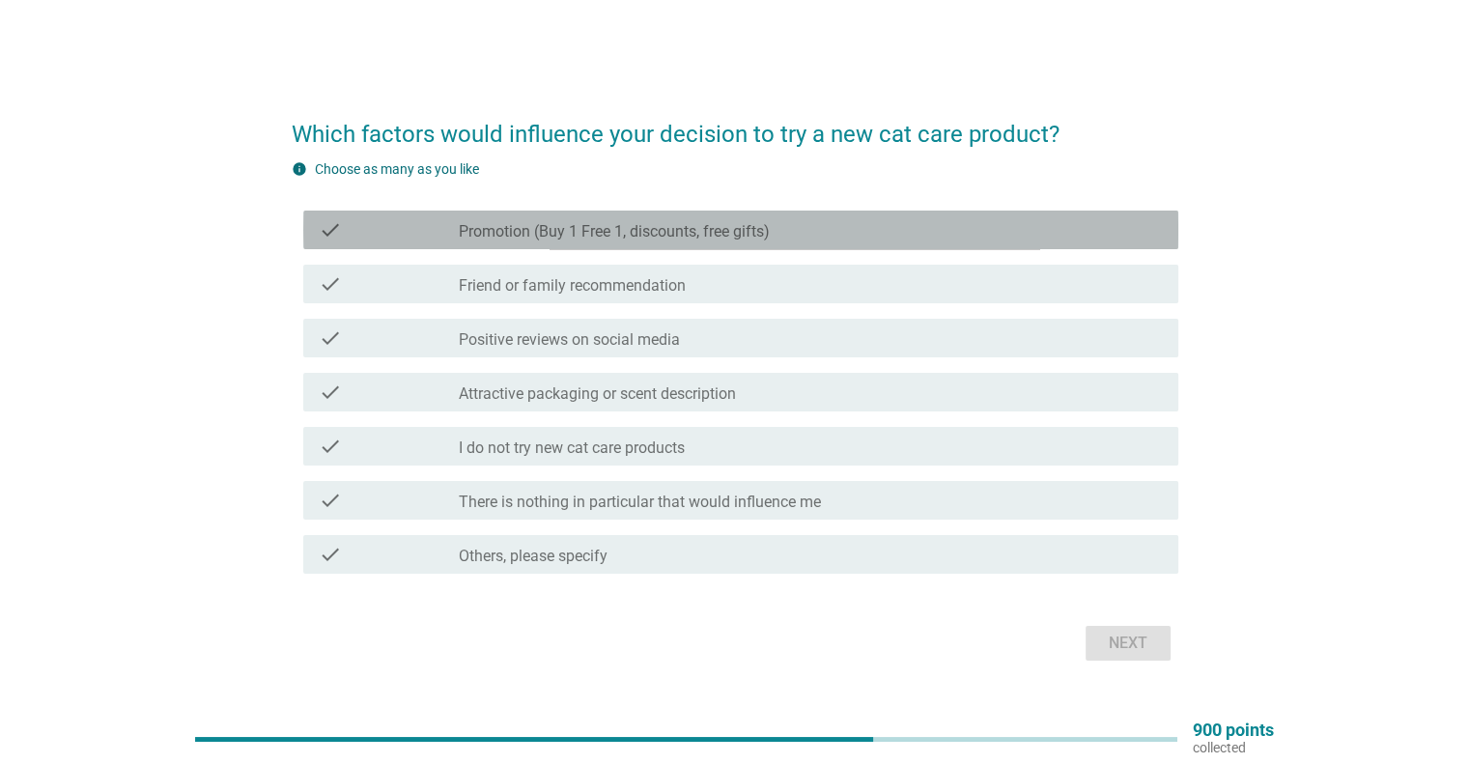
click at [581, 231] on label "Promotion (Buy 1 Free 1, discounts, free gifts)" at bounding box center [614, 231] width 311 height 19
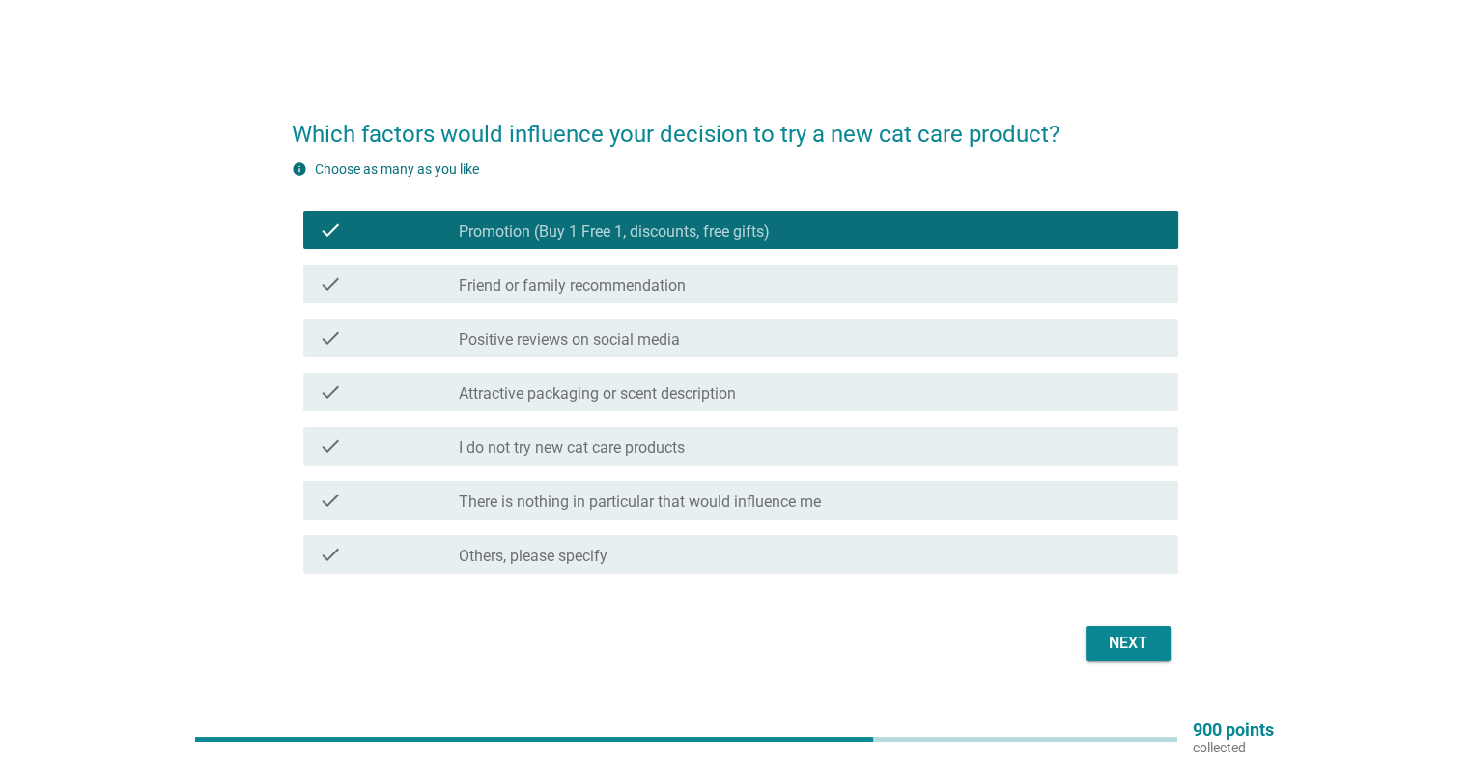
click at [602, 391] on label "Attractive packaging or scent description" at bounding box center [597, 393] width 277 height 19
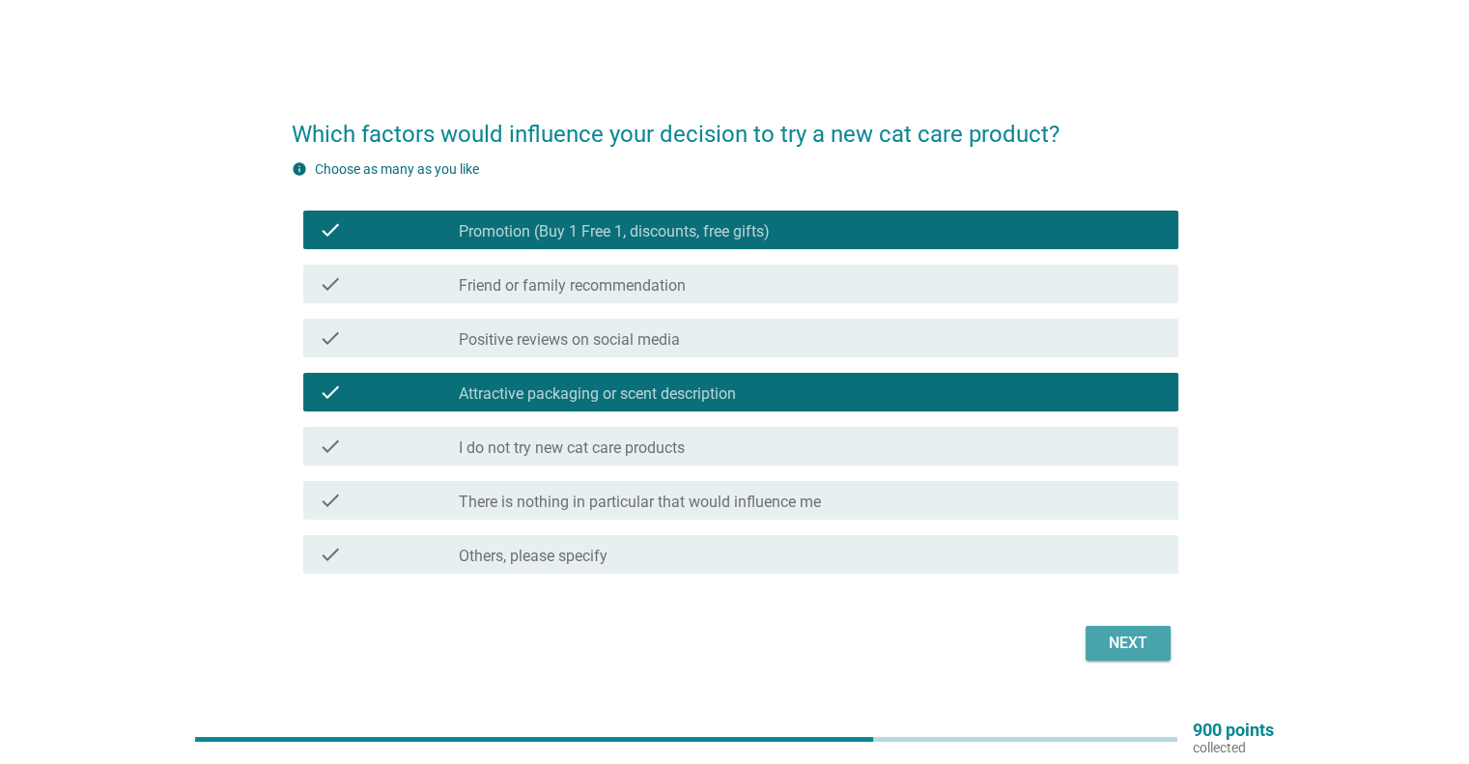
click at [1128, 643] on div "Next" at bounding box center [1128, 643] width 54 height 23
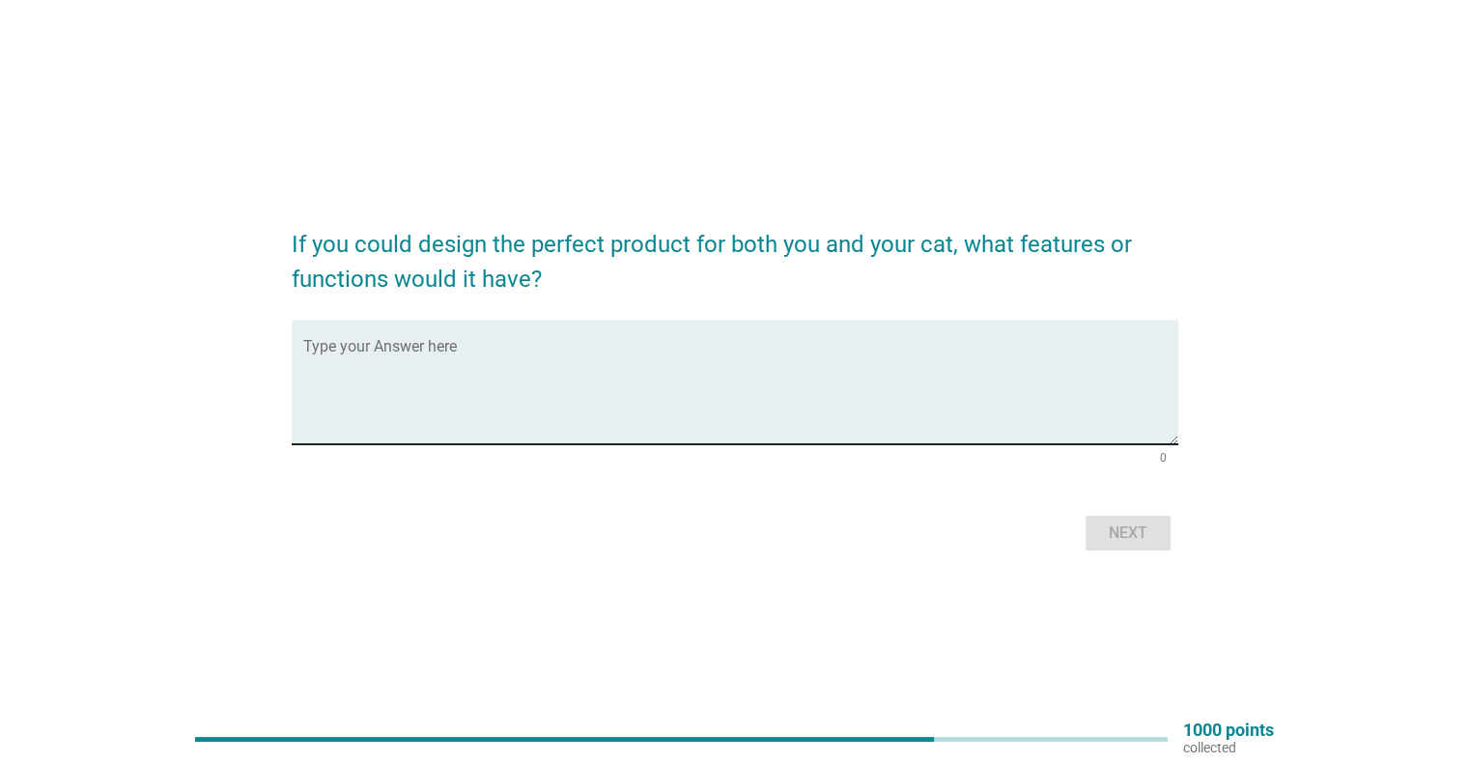
click at [478, 380] on textarea "Type your Answer here" at bounding box center [740, 393] width 875 height 101
type textarea "anti bacteria and safe use"
click at [1116, 542] on div "Next" at bounding box center [1128, 533] width 54 height 23
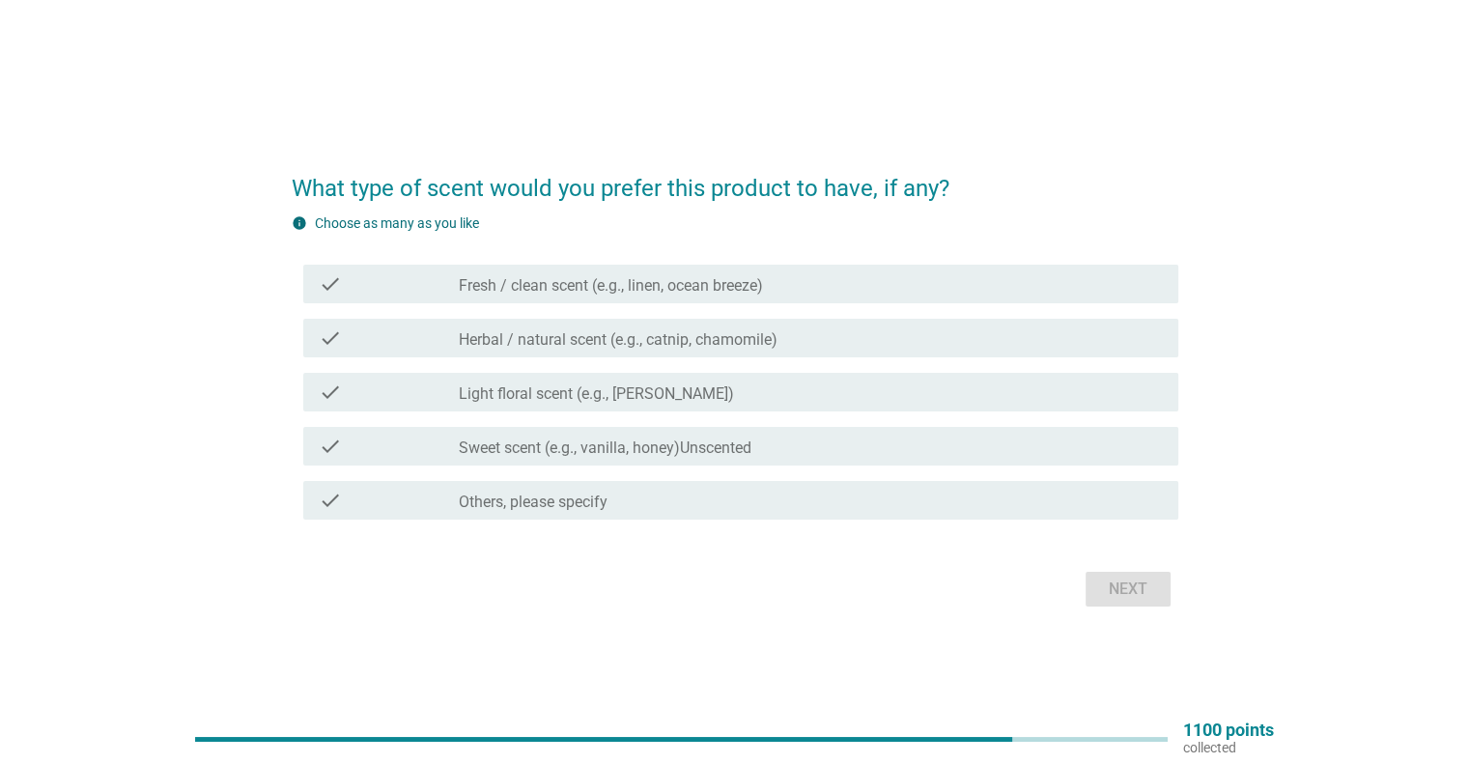
click at [467, 291] on label "Fresh / clean scent (e.g., linen, ocean breeze)" at bounding box center [611, 285] width 304 height 19
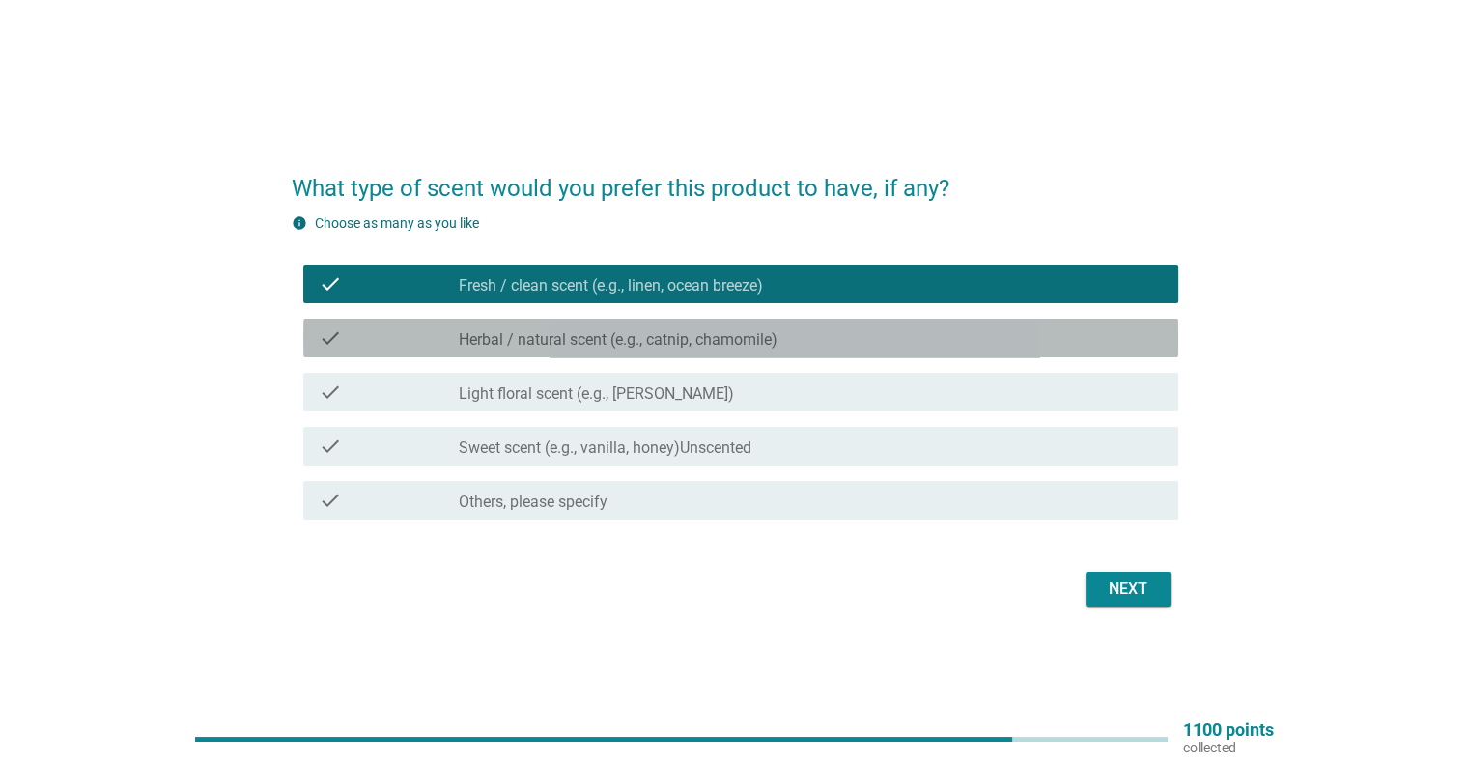
click at [515, 347] on label "Herbal / natural scent (e.g., catnip, chamomile)" at bounding box center [618, 339] width 319 height 19
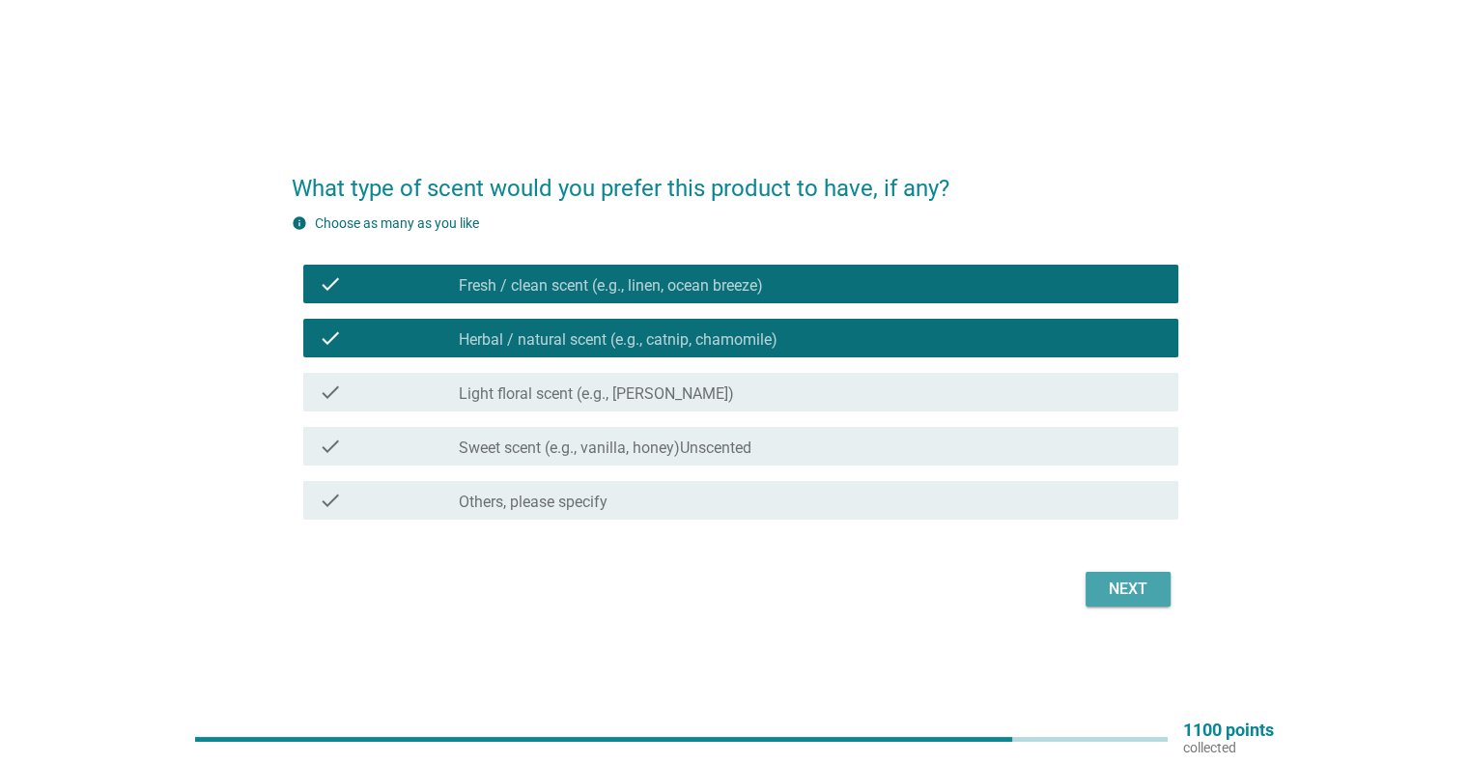
click at [1136, 590] on div "Next" at bounding box center [1128, 589] width 54 height 23
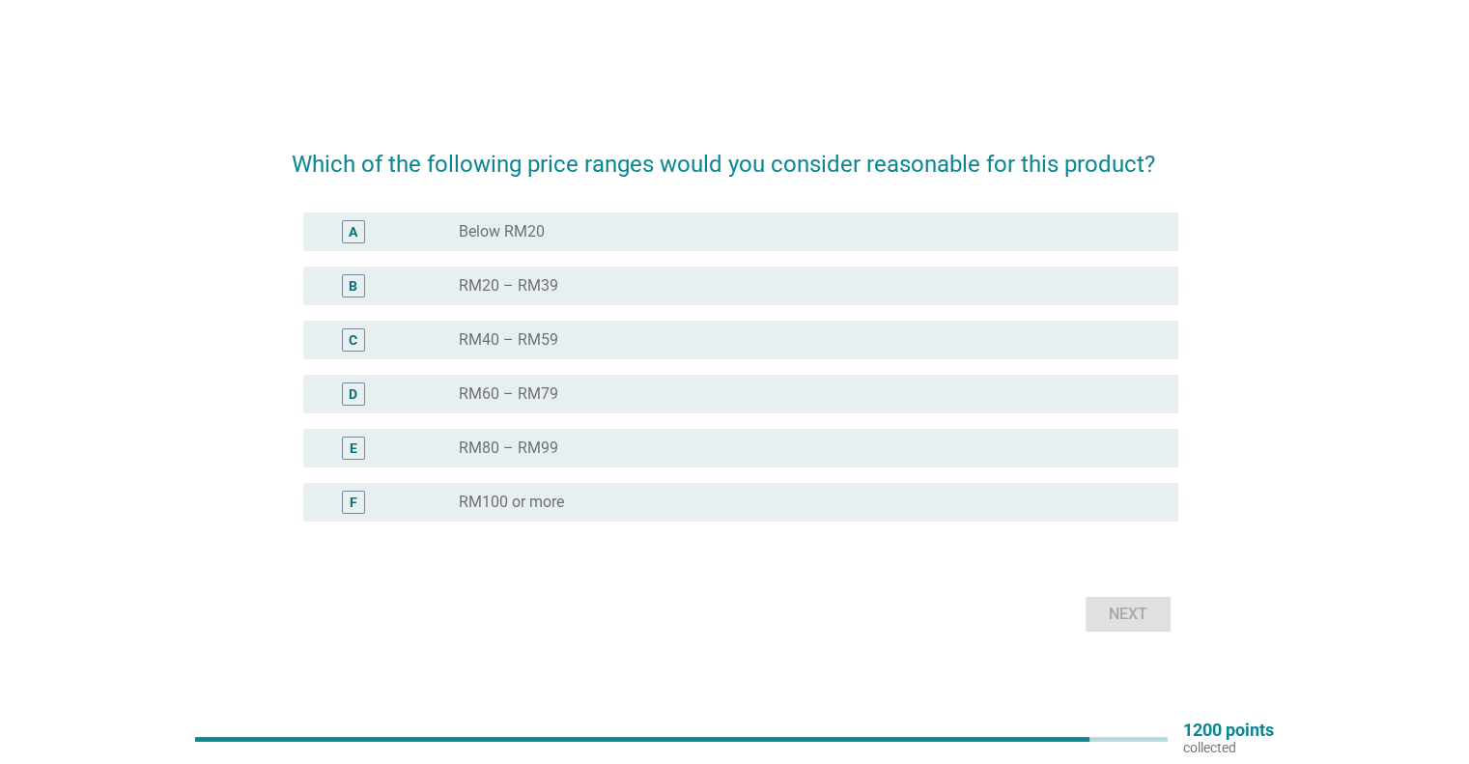
click at [627, 238] on div "radio_button_unchecked Below RM20" at bounding box center [803, 231] width 688 height 19
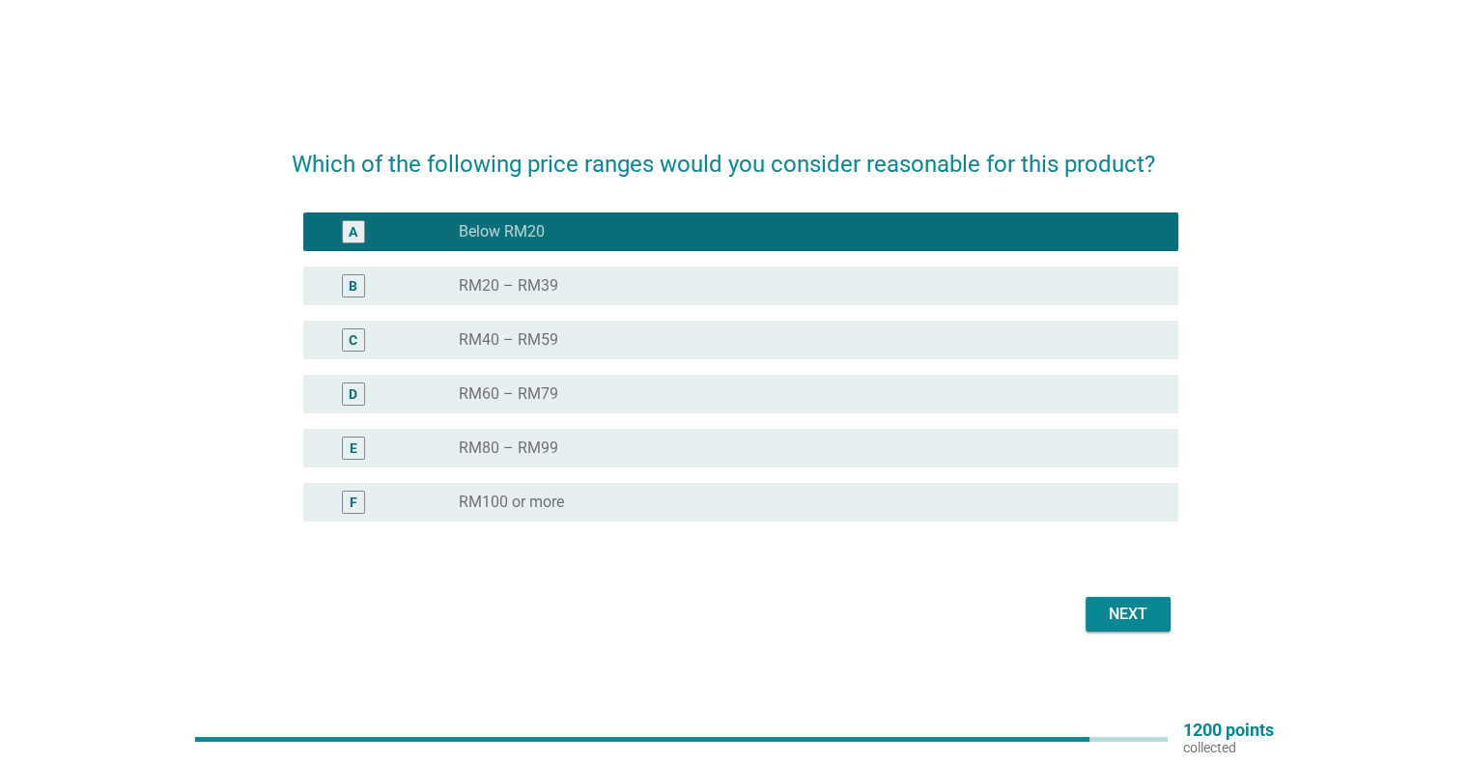
click at [607, 272] on div "B radio_button_unchecked RM20 – RM39" at bounding box center [740, 286] width 875 height 39
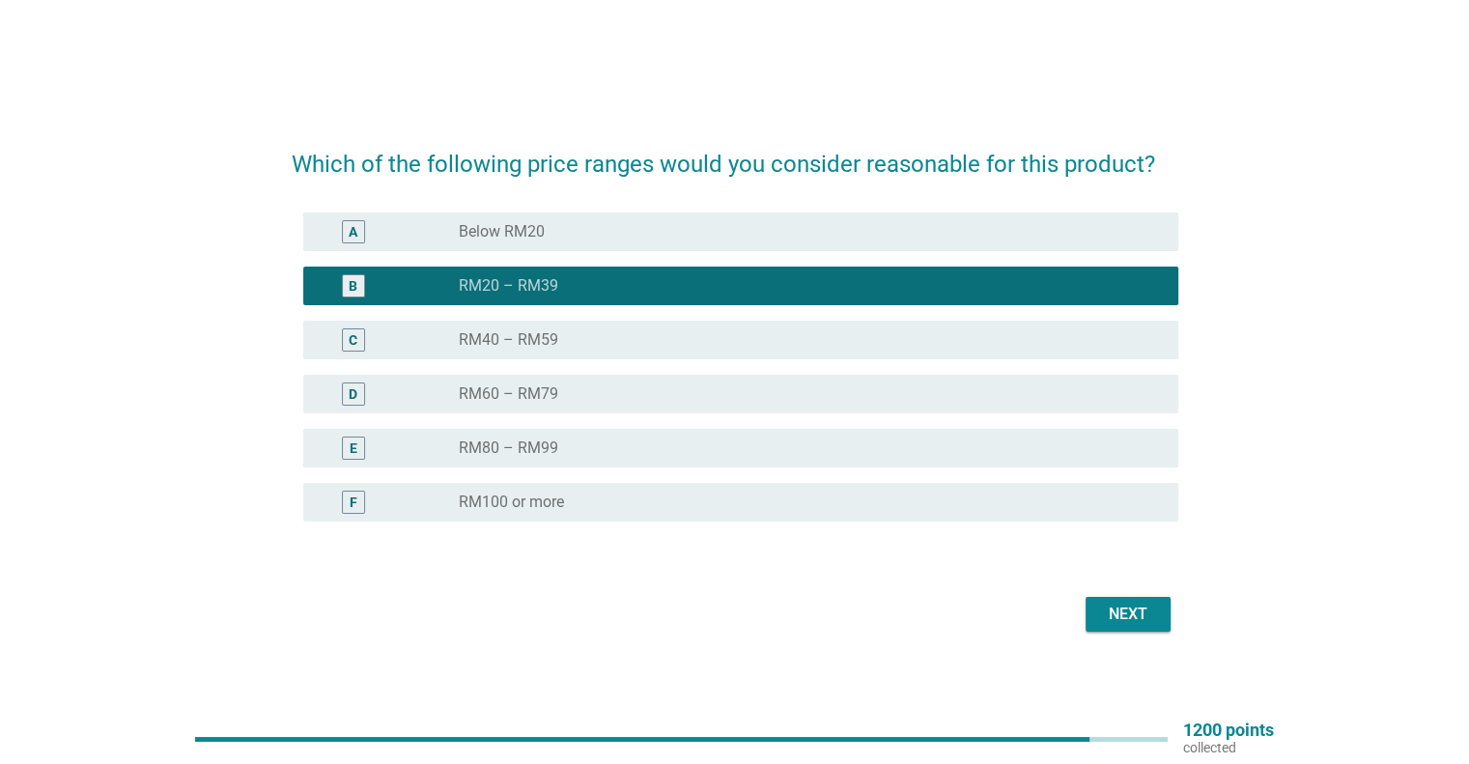
click at [588, 352] on div "C radio_button_unchecked RM40 – RM59" at bounding box center [740, 340] width 875 height 39
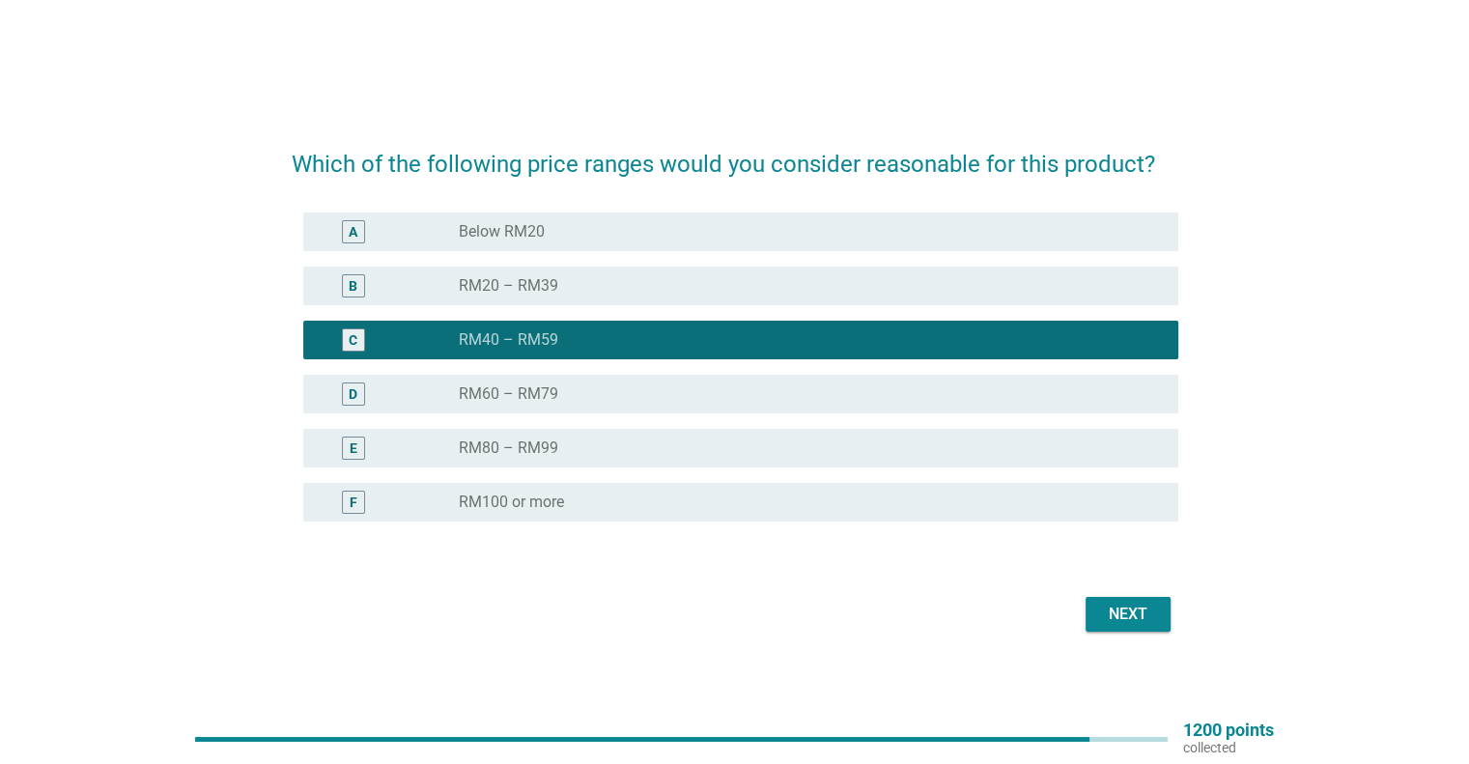
click at [595, 309] on div "B radio_button_unchecked RM20 – RM39" at bounding box center [735, 286] width 887 height 54
click at [599, 284] on div "radio_button_unchecked RM20 – RM39" at bounding box center [803, 285] width 688 height 19
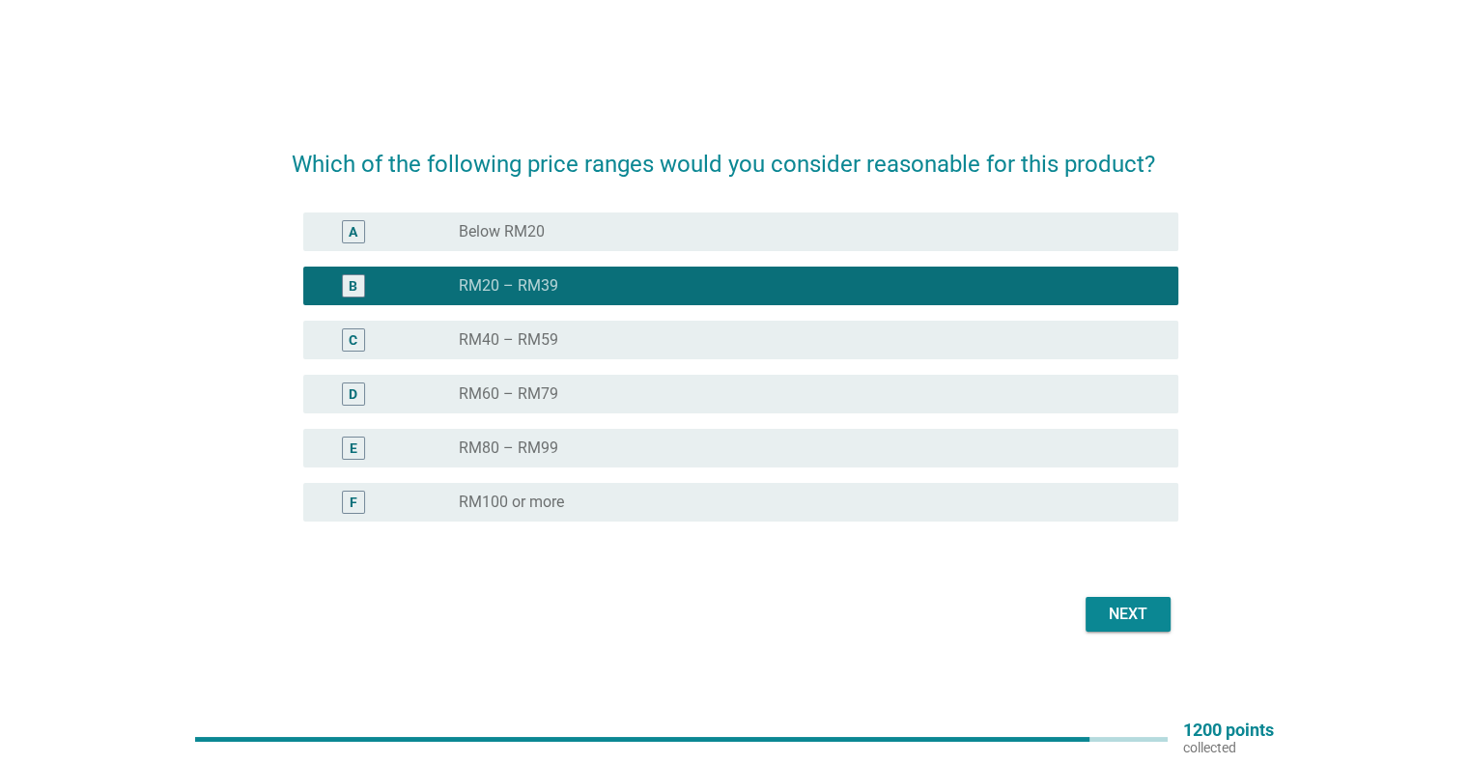
click at [1116, 611] on div "Next" at bounding box center [1128, 614] width 54 height 23
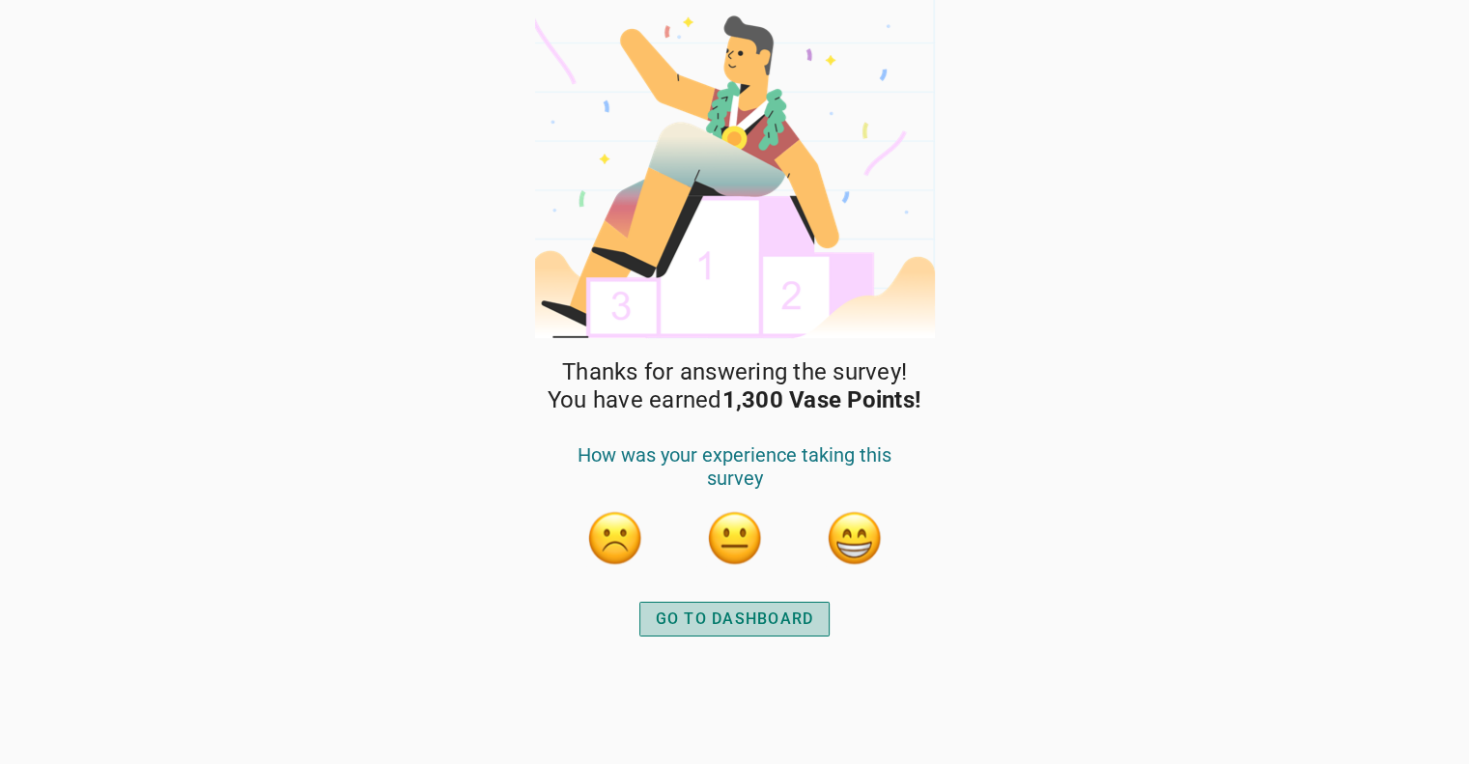
click at [719, 618] on div "GO TO DASHBOARD" at bounding box center [735, 618] width 158 height 23
